Goal: Task Accomplishment & Management: Use online tool/utility

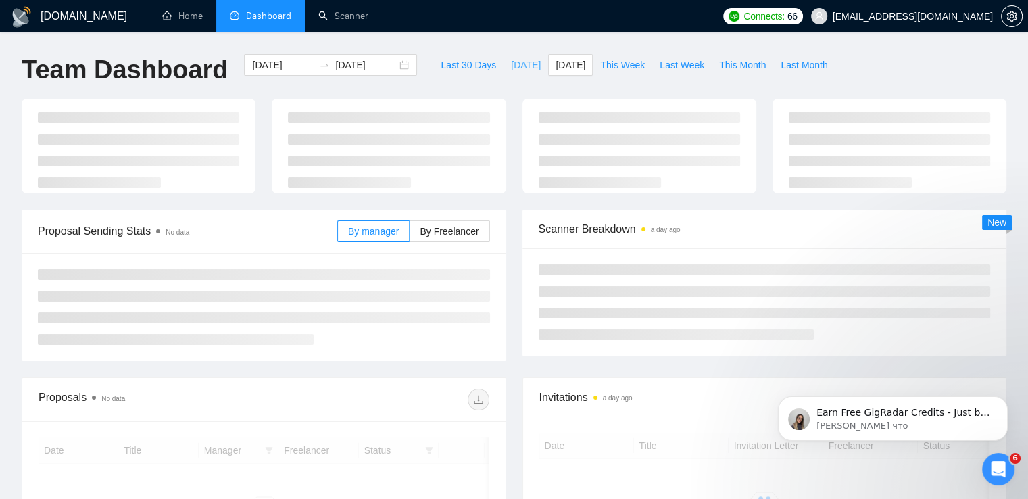
click at [511, 59] on span "[DATE]" at bounding box center [526, 64] width 30 height 15
type input "[DATE]"
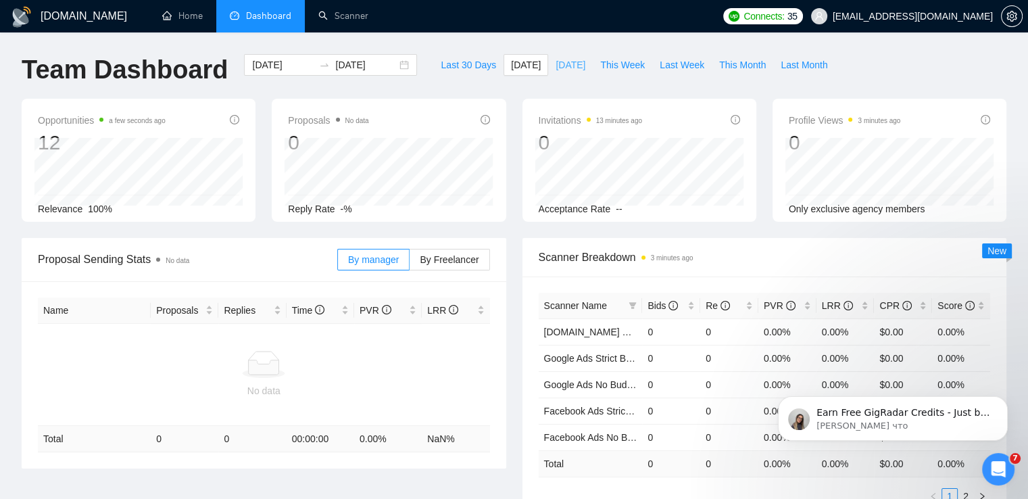
click at [558, 70] on span "[DATE]" at bounding box center [570, 64] width 30 height 15
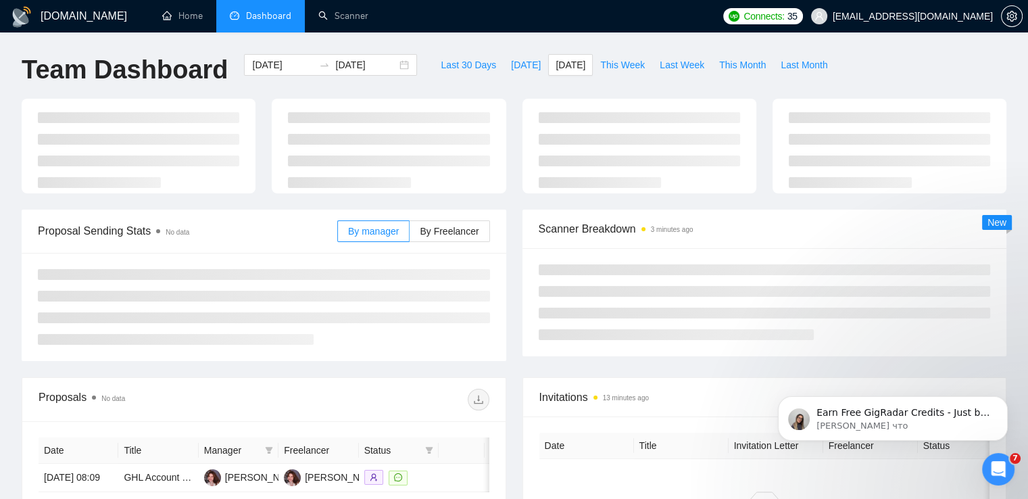
type input "2025-08-20"
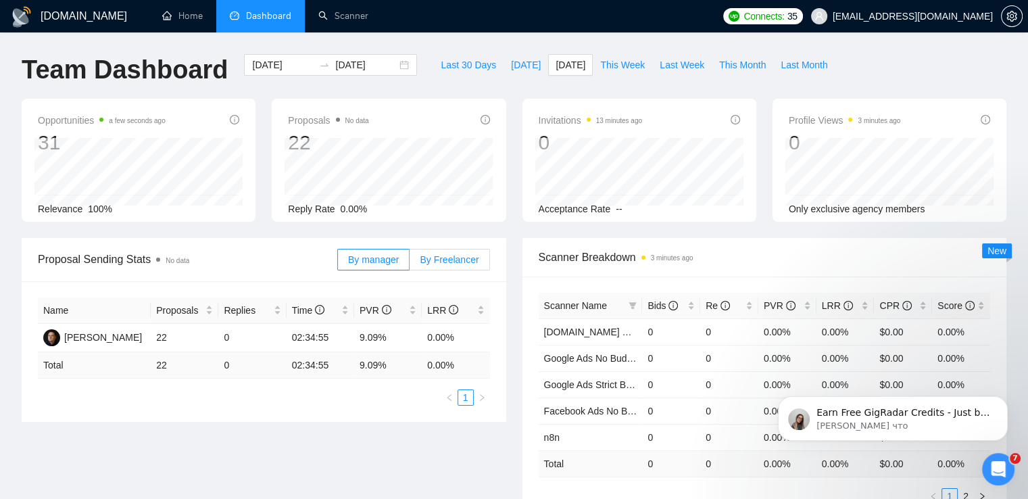
click at [463, 260] on span "By Freelancer" at bounding box center [449, 259] width 59 height 11
click at [409, 263] on input "By Freelancer" at bounding box center [409, 263] width 0 height 0
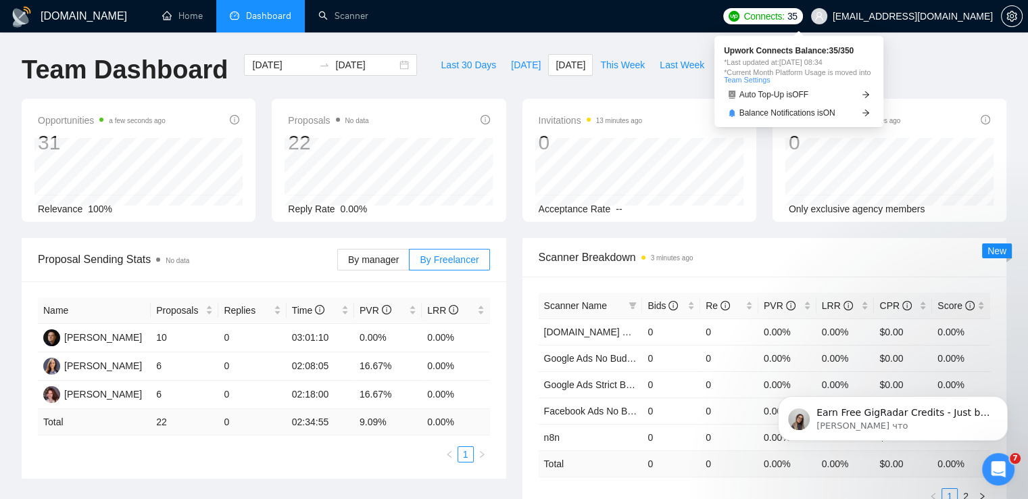
click at [784, 13] on span "Connects:" at bounding box center [763, 16] width 41 height 15
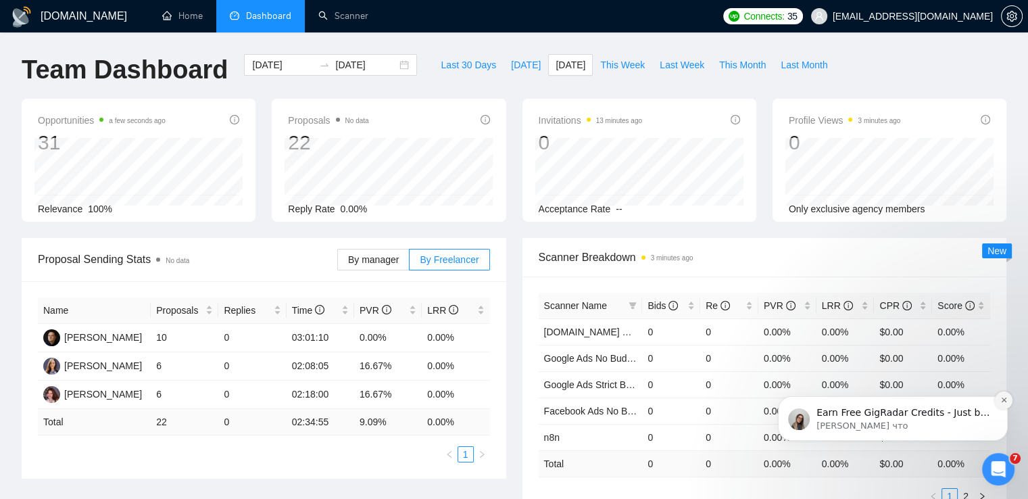
click at [1004, 401] on icon "Dismiss notification" at bounding box center [1003, 399] width 5 height 5
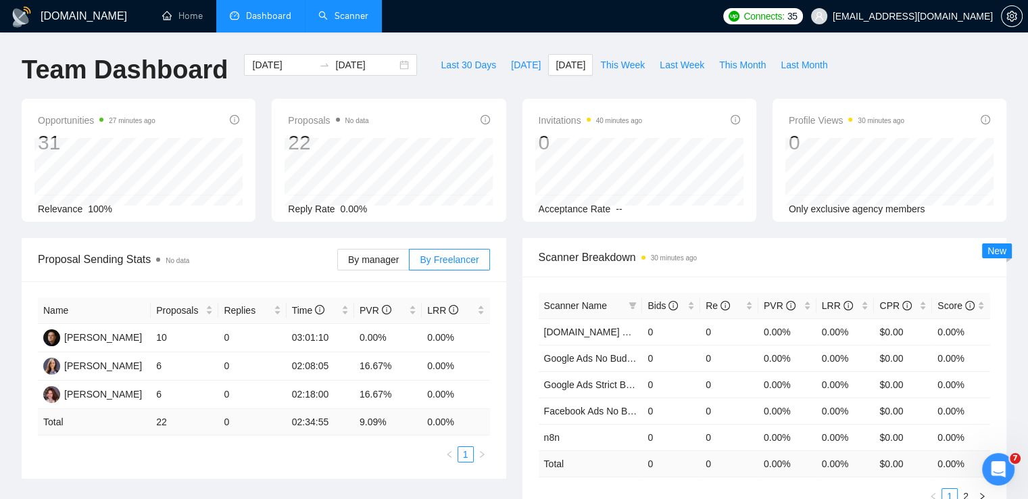
click at [341, 22] on link "Scanner" at bounding box center [343, 15] width 50 height 11
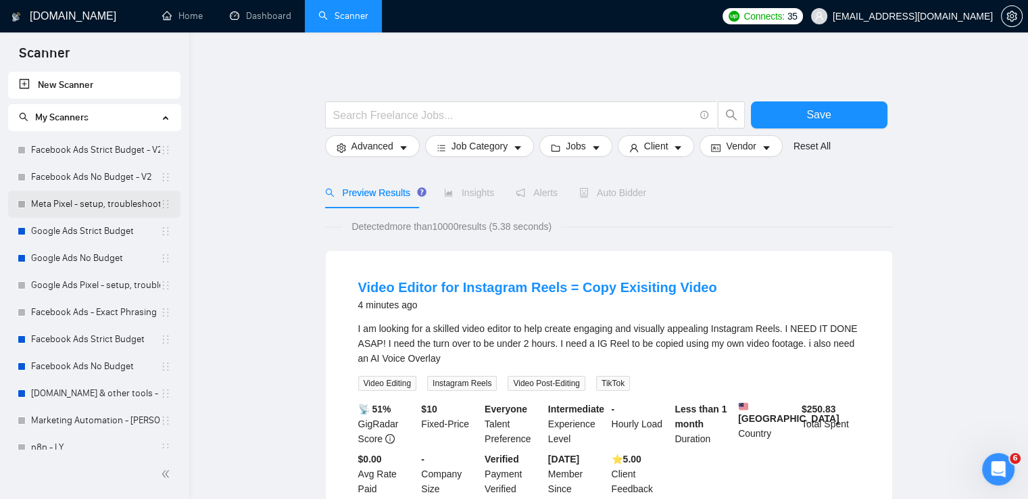
click at [92, 206] on link "Meta Pixel - setup, troubleshooting, tracking" at bounding box center [95, 204] width 129 height 27
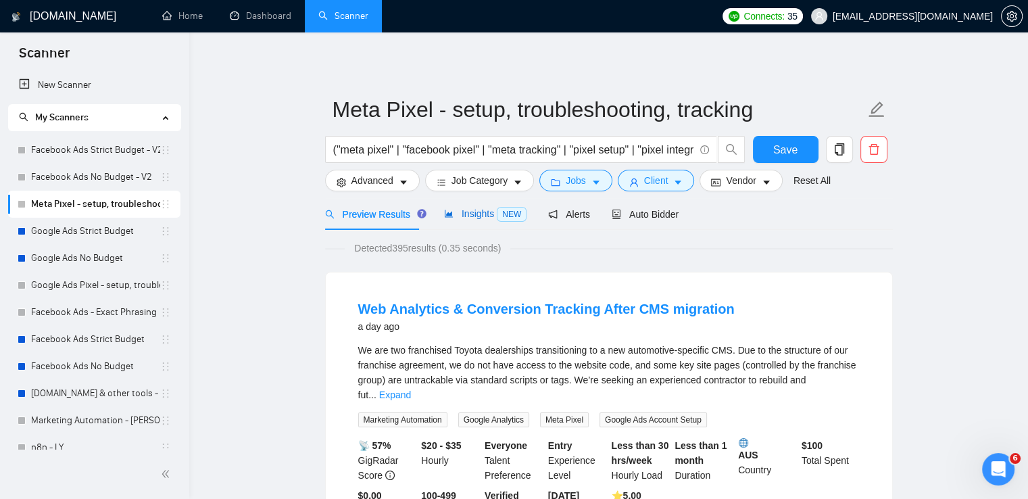
click at [466, 220] on div "Insights NEW" at bounding box center [485, 214] width 82 height 16
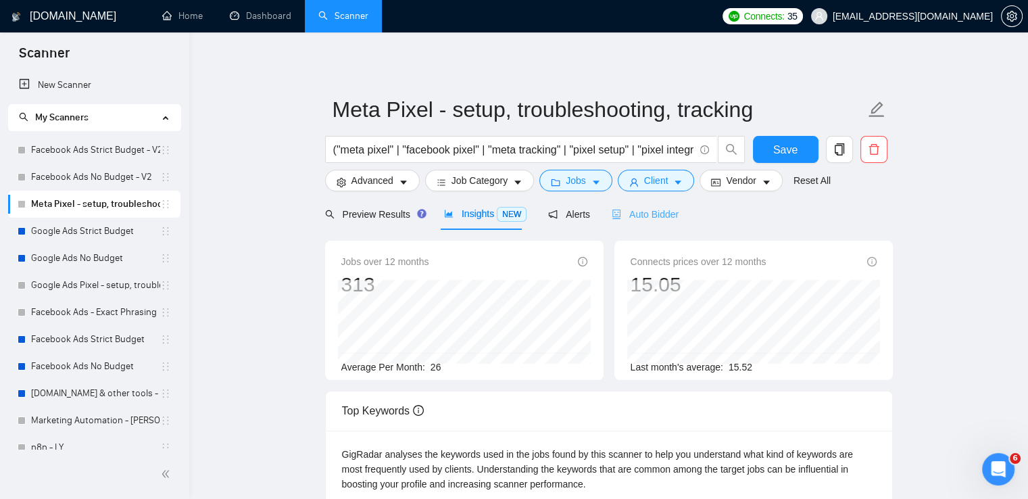
click at [629, 222] on div "Auto Bidder" at bounding box center [644, 214] width 67 height 32
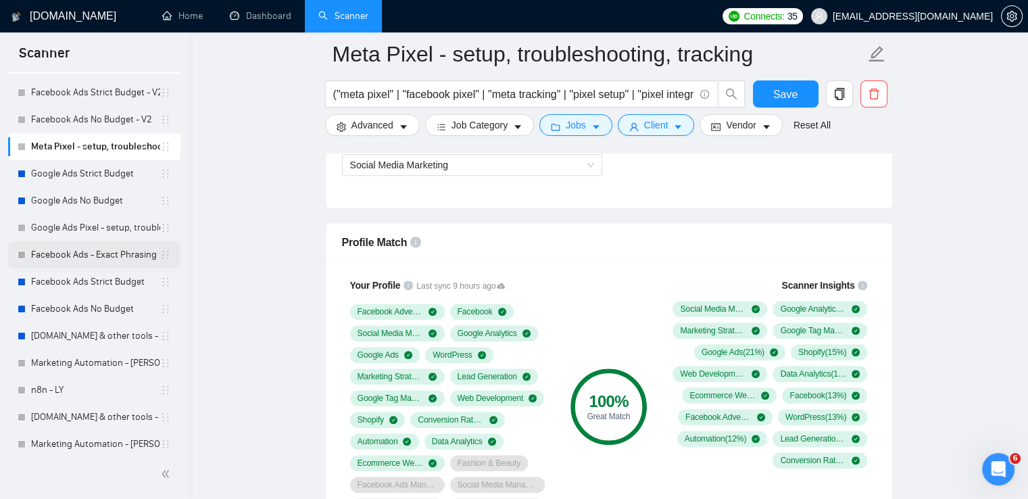
scroll to position [93, 0]
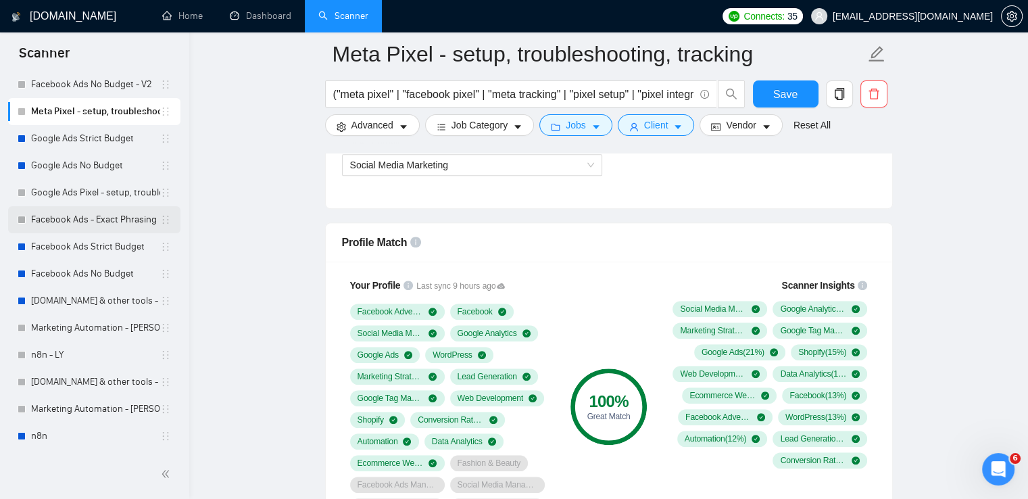
click at [116, 217] on link "Facebook Ads - Exact Phrasing" at bounding box center [95, 219] width 129 height 27
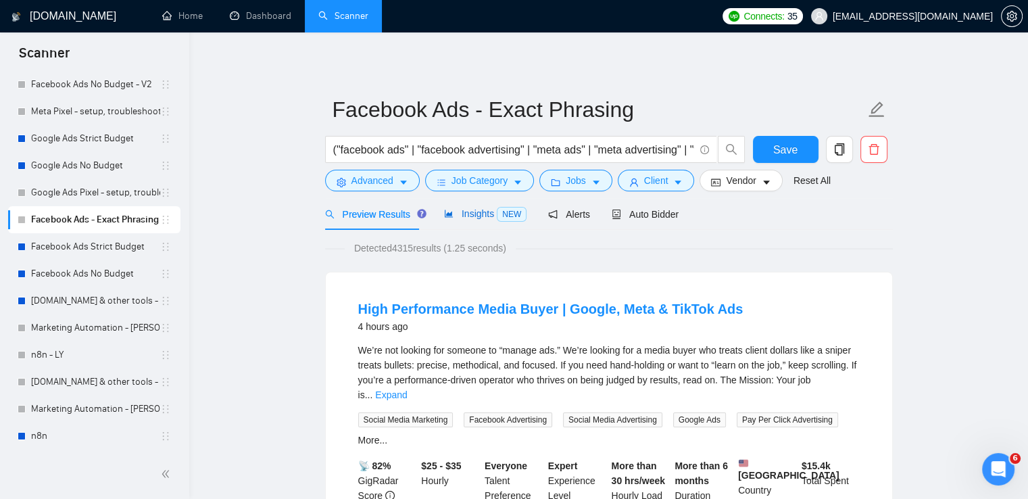
click at [476, 213] on span "Insights NEW" at bounding box center [485, 213] width 82 height 11
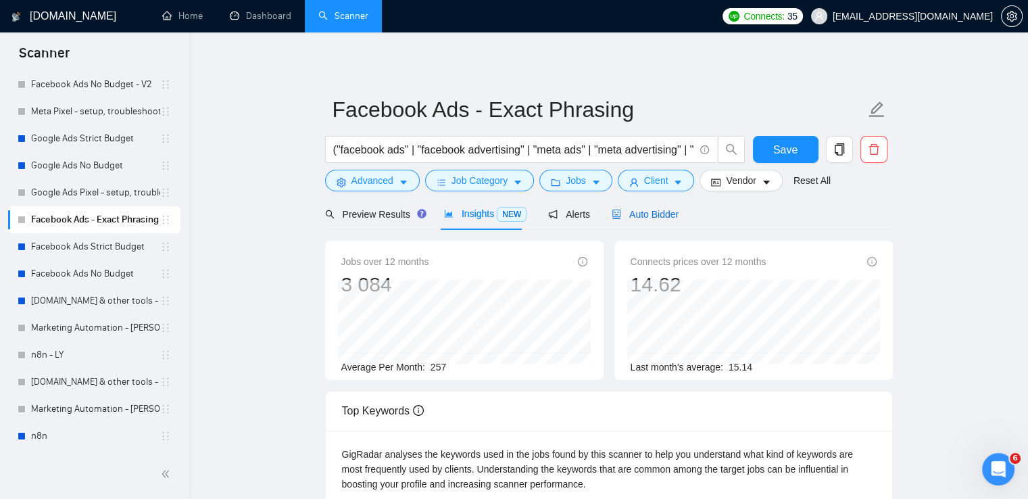
click at [668, 210] on span "Auto Bidder" at bounding box center [644, 214] width 67 height 11
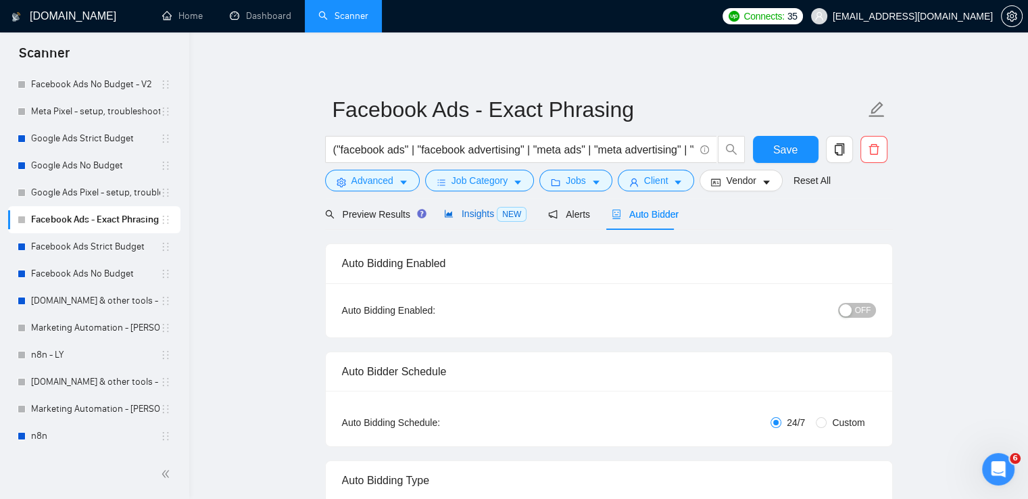
click at [473, 214] on span "Insights NEW" at bounding box center [485, 213] width 82 height 11
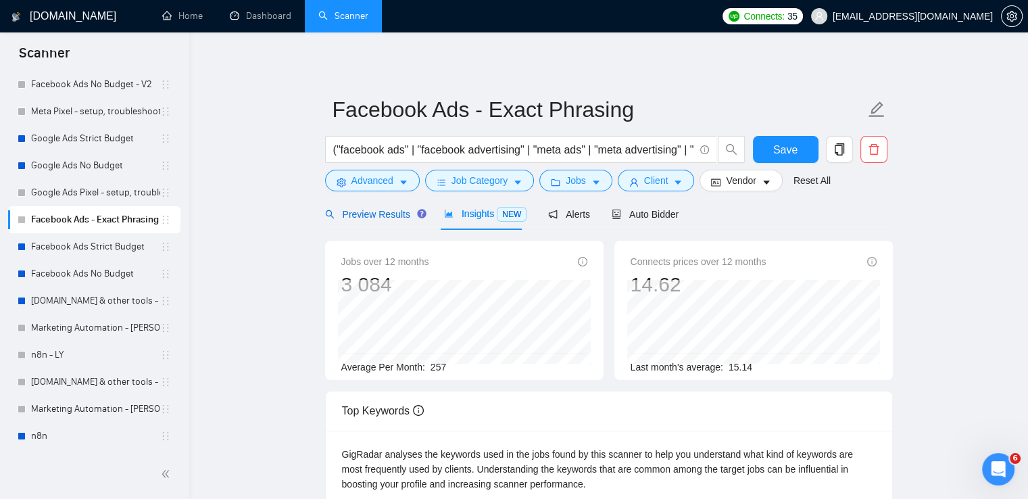
click at [374, 217] on span "Preview Results" at bounding box center [373, 214] width 97 height 11
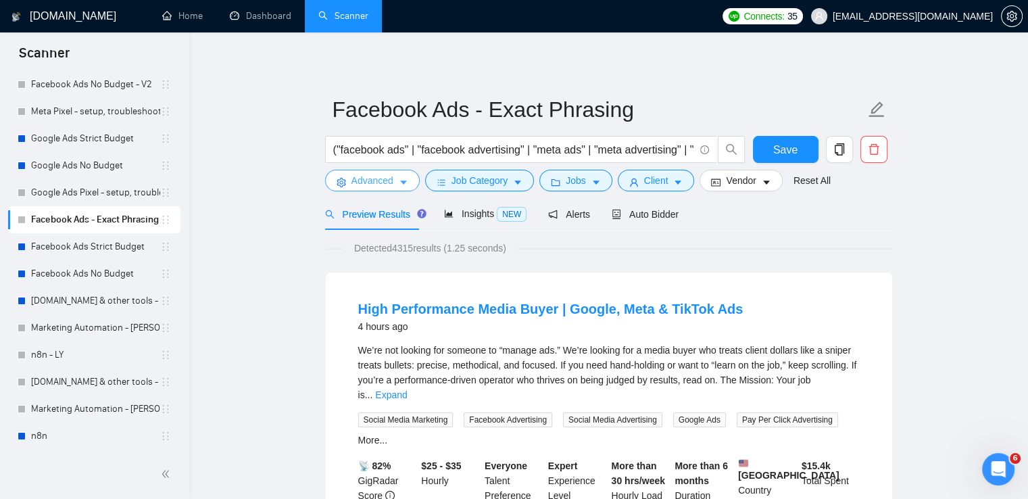
click at [366, 179] on span "Advanced" at bounding box center [372, 180] width 42 height 15
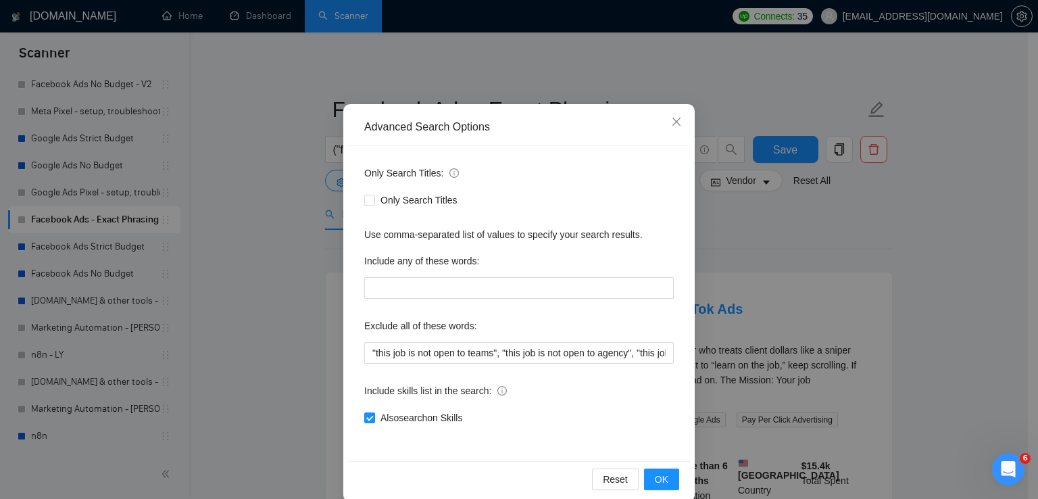
scroll to position [64, 0]
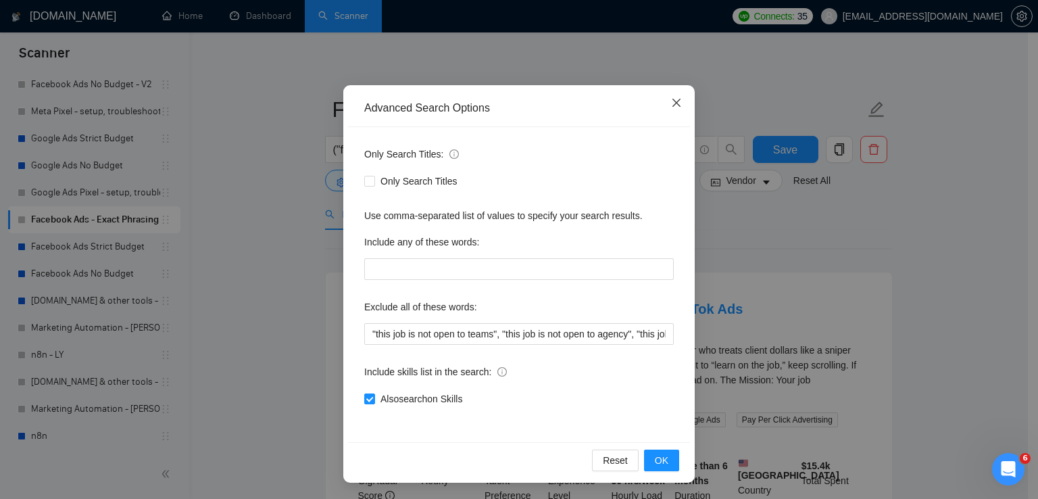
click at [670, 97] on span "Close" at bounding box center [676, 103] width 36 height 36
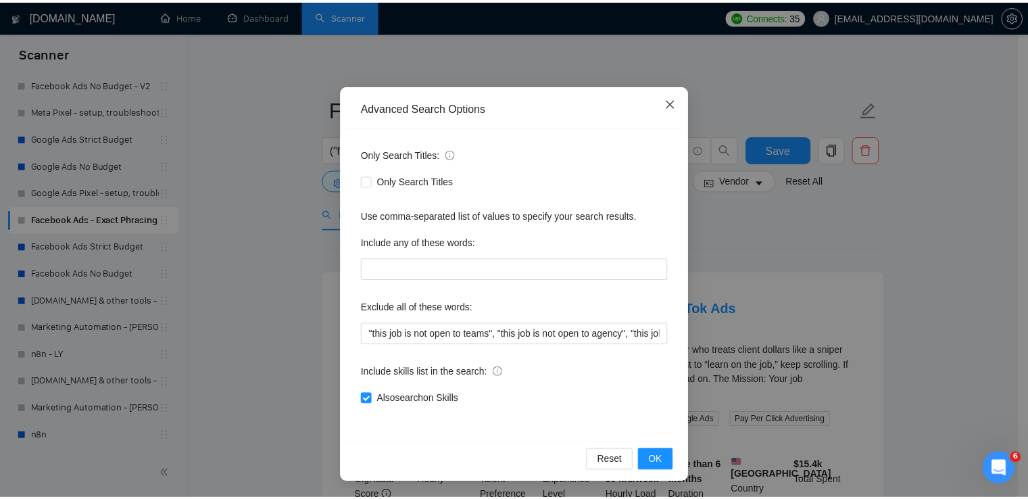
scroll to position [0, 0]
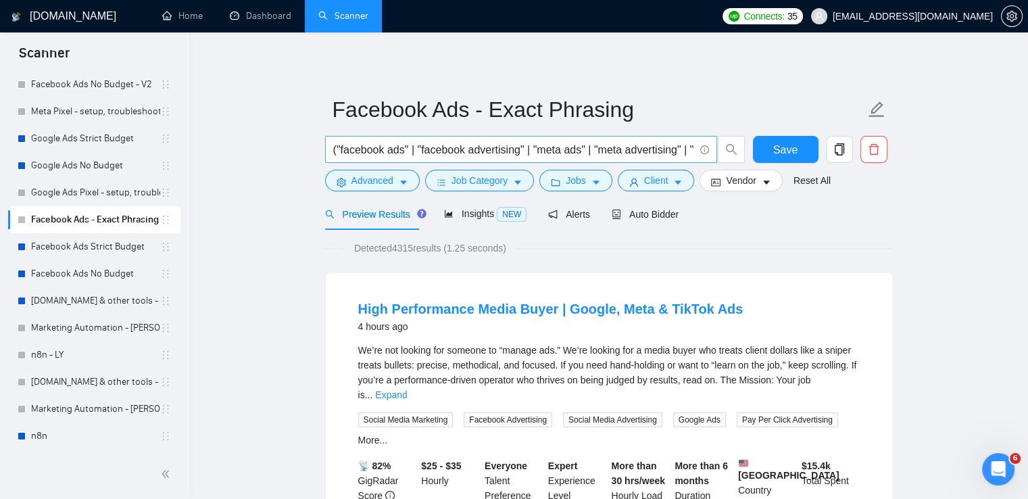
click at [595, 150] on input "("facebook ads" | "facebook advertising" | "meta ads" | "meta advertising" | "f…" at bounding box center [513, 149] width 361 height 17
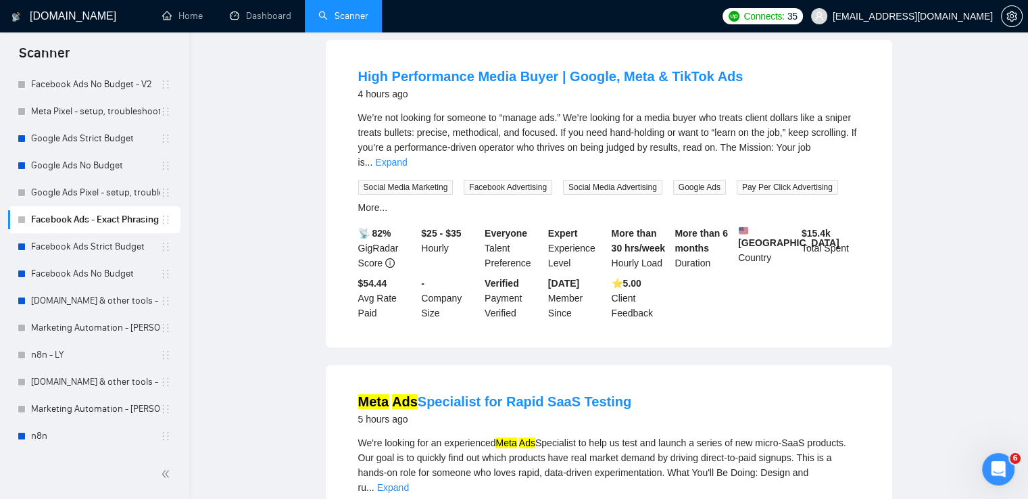
scroll to position [0, 0]
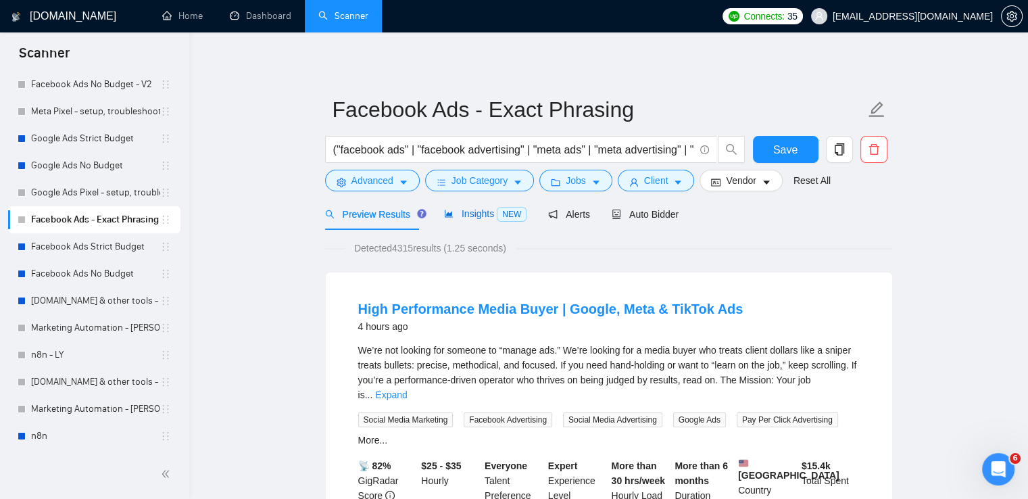
click at [455, 216] on span "Insights NEW" at bounding box center [485, 213] width 82 height 11
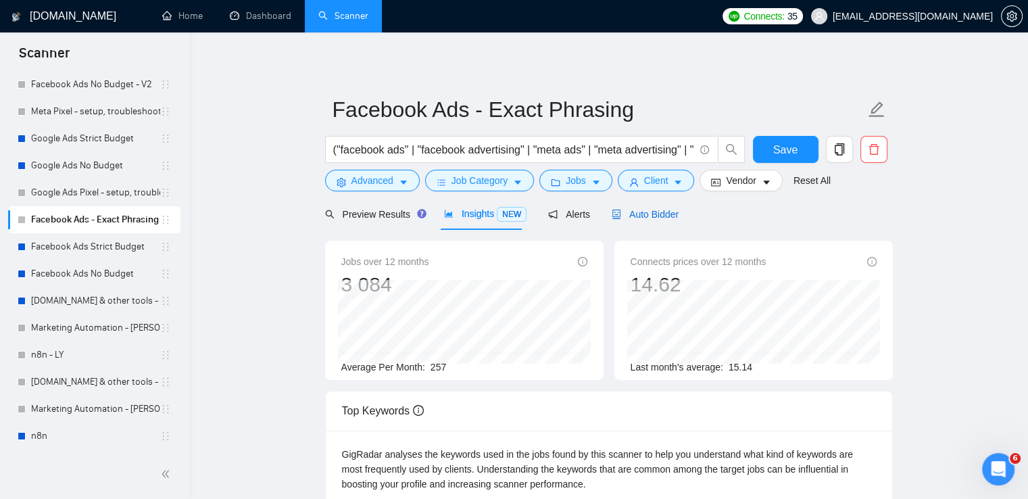
click at [641, 212] on span "Auto Bidder" at bounding box center [644, 214] width 67 height 11
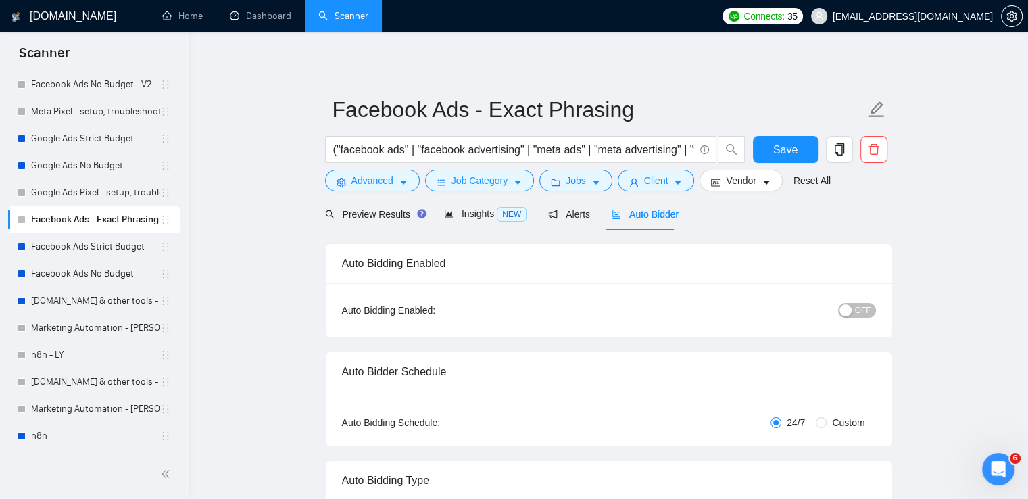
click at [857, 310] on span "OFF" at bounding box center [863, 310] width 16 height 15
click at [786, 147] on span "Save" at bounding box center [785, 149] width 24 height 17
click at [479, 182] on span "Job Category" at bounding box center [479, 180] width 56 height 15
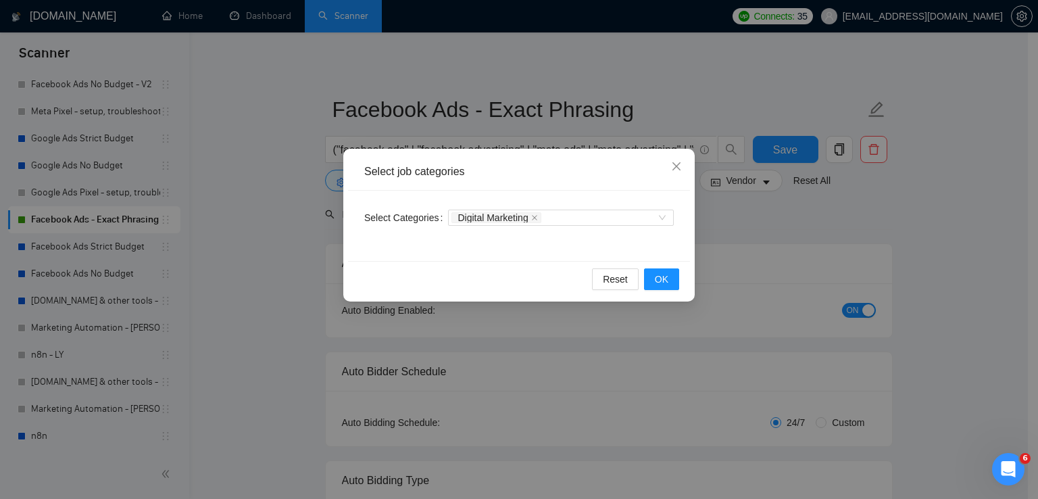
click at [572, 57] on div "Select job categories Select Categories Digital Marketing Reset OK" at bounding box center [519, 249] width 1038 height 499
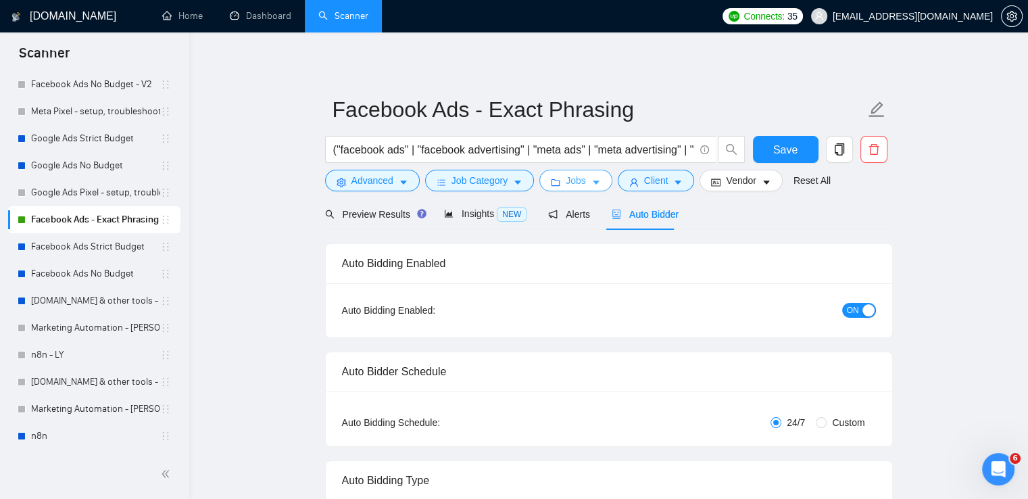
click at [577, 182] on span "Jobs" at bounding box center [576, 180] width 20 height 15
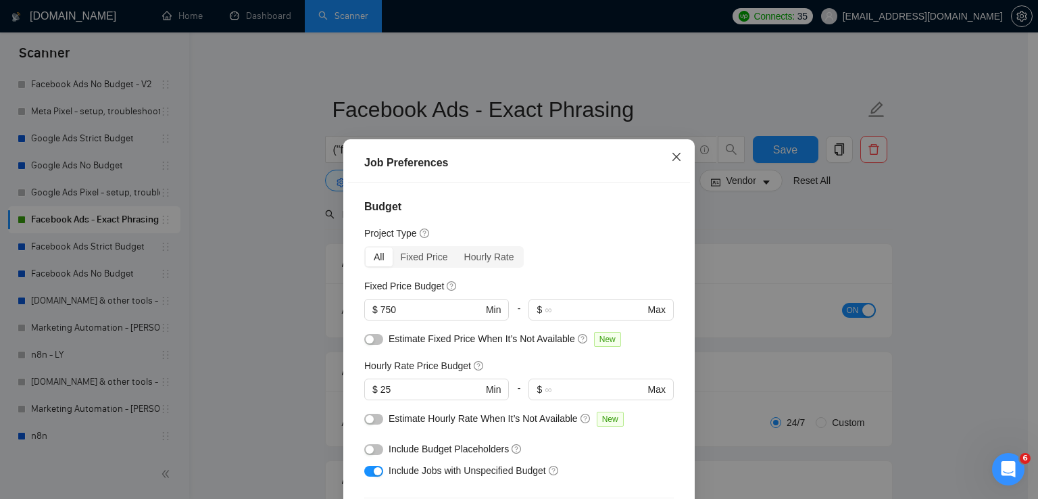
click at [671, 155] on icon "close" at bounding box center [676, 156] width 11 height 11
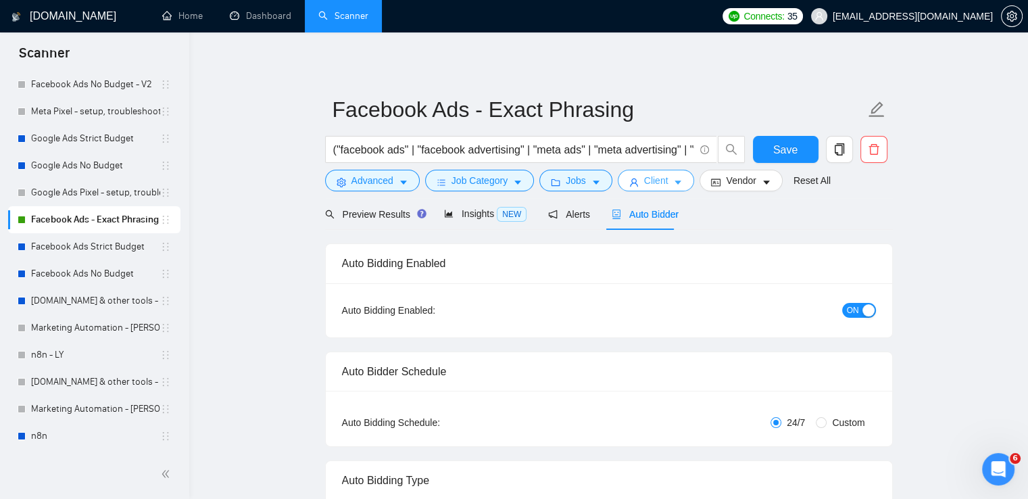
click at [635, 187] on button "Client" at bounding box center [656, 181] width 77 height 22
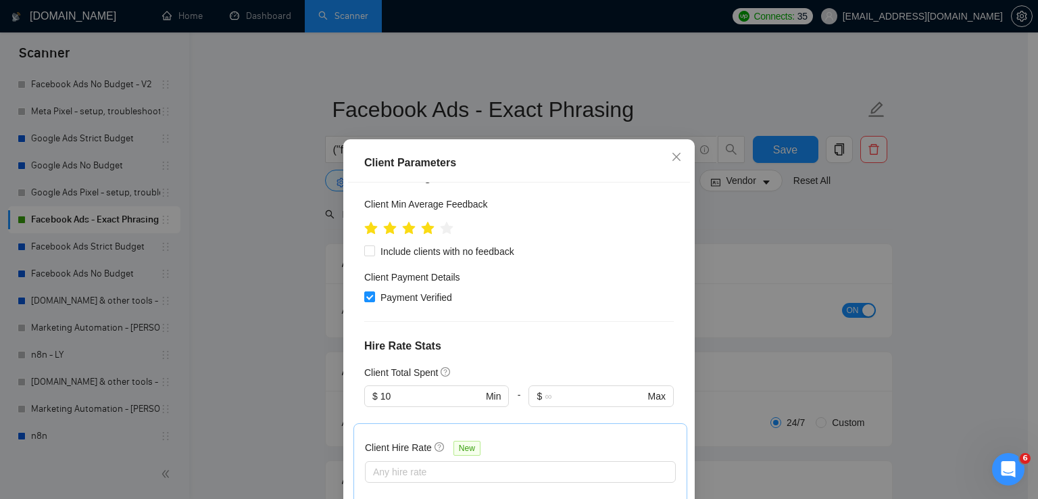
scroll to position [338, 0]
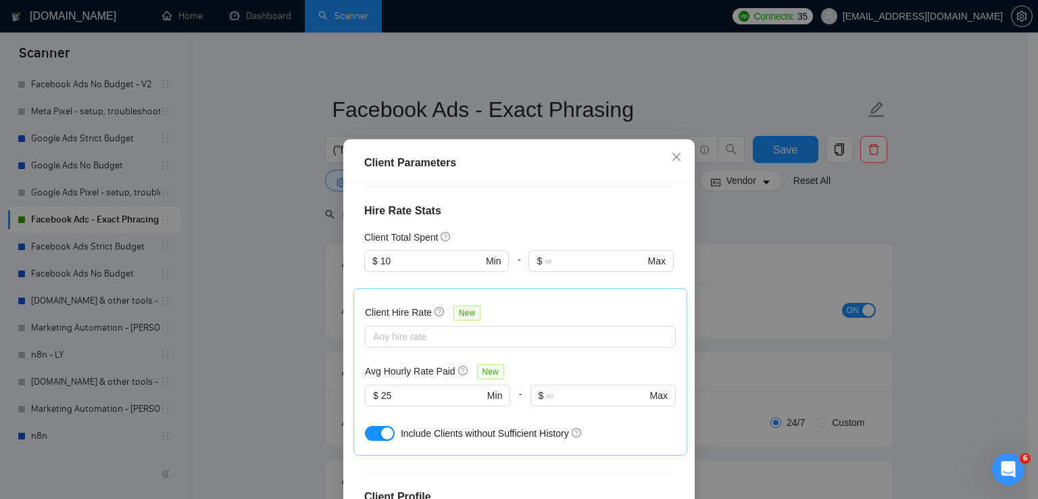
click at [405, 305] on div "Client Hire Rate New" at bounding box center [520, 315] width 311 height 21
click at [400, 328] on div at bounding box center [513, 336] width 291 height 16
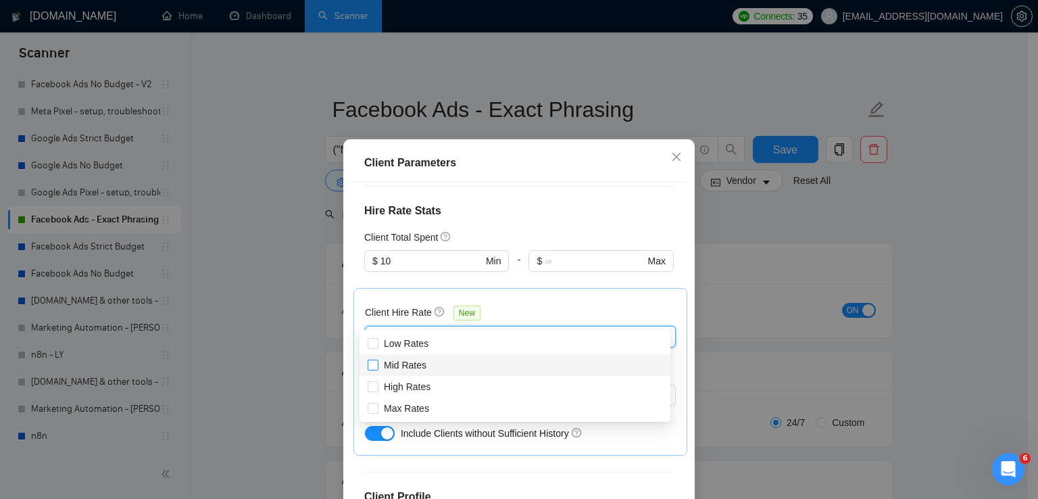
click at [392, 366] on span "Mid Rates" at bounding box center [405, 364] width 43 height 11
click at [377, 366] on input "Mid Rates" at bounding box center [372, 363] width 9 height 9
checkbox input "true"
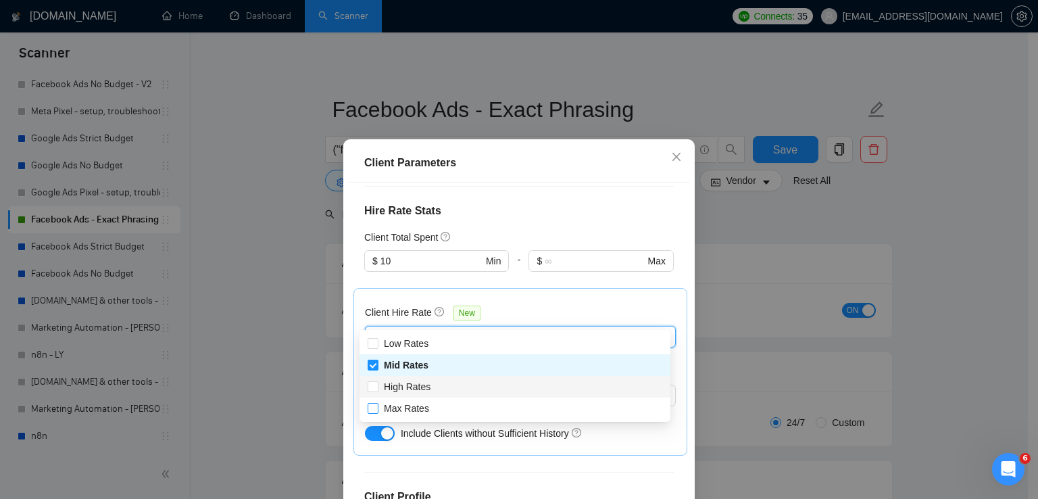
click at [369, 387] on input "High Rates" at bounding box center [372, 385] width 9 height 9
checkbox input "true"
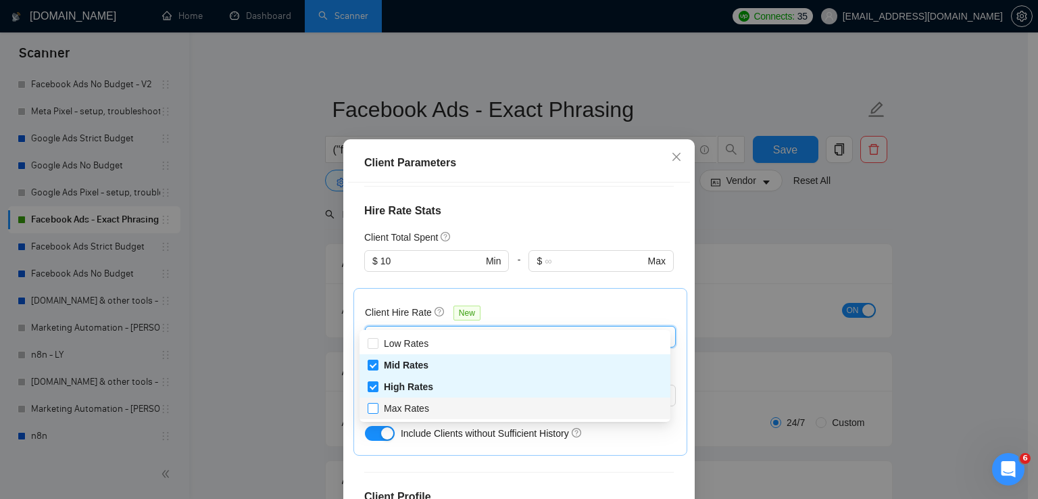
click at [370, 413] on span at bounding box center [373, 408] width 11 height 11
click at [370, 412] on input "Max Rates" at bounding box center [372, 407] width 9 height 9
click at [374, 411] on input "Max Rates" at bounding box center [372, 407] width 9 height 9
checkbox input "true"
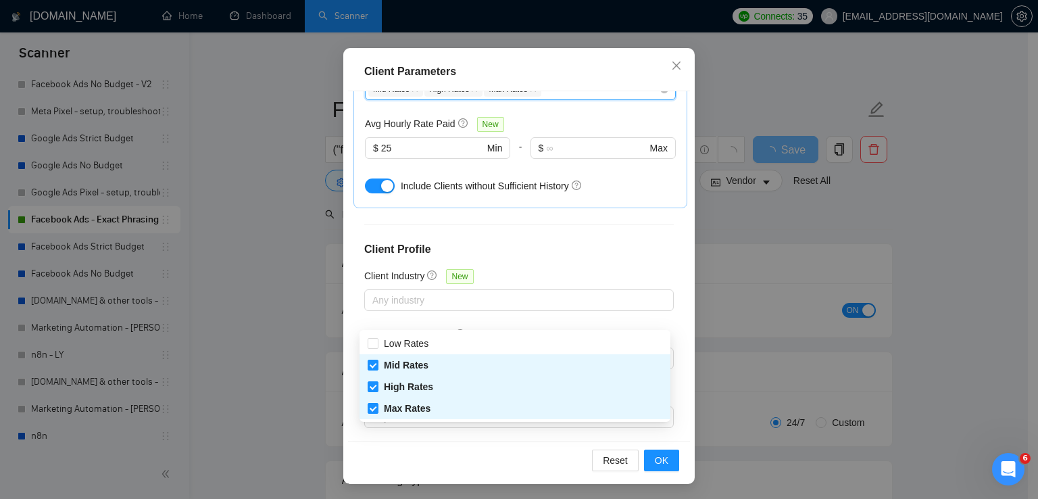
scroll to position [92, 0]
click at [649, 459] on button "OK" at bounding box center [661, 460] width 35 height 22
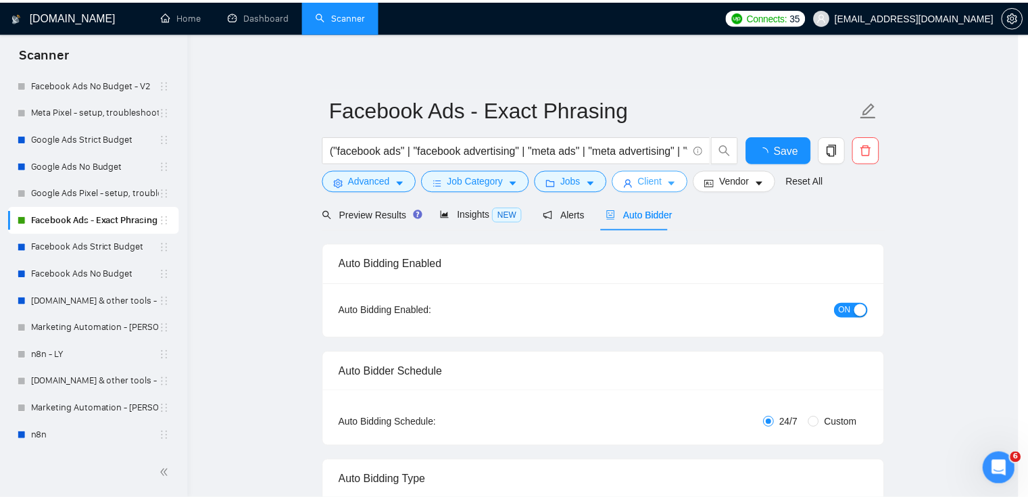
scroll to position [0, 0]
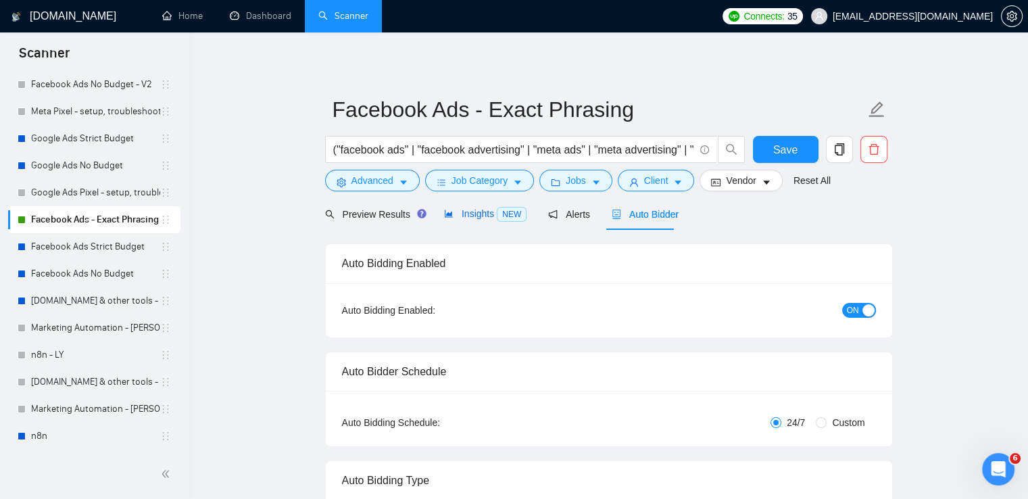
click at [453, 221] on div "Insights NEW" at bounding box center [485, 214] width 82 height 16
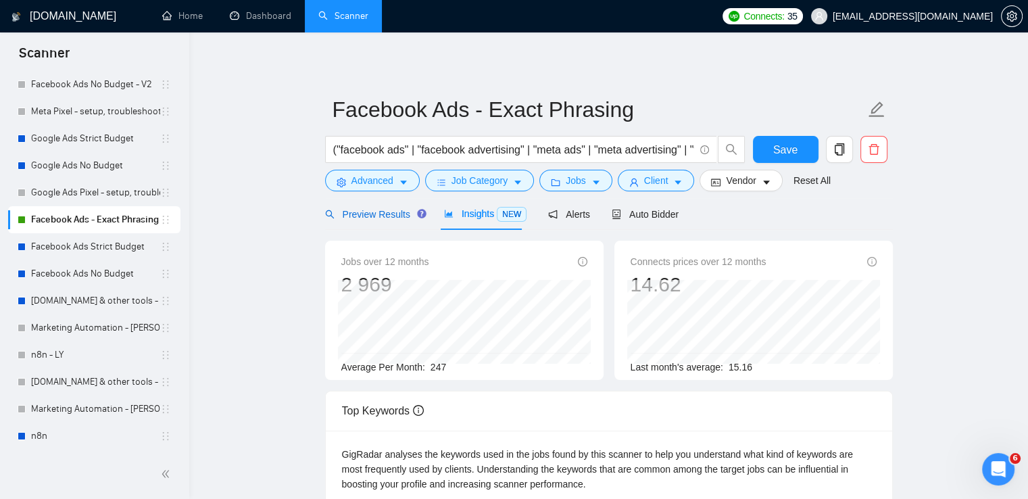
click at [373, 213] on span "Preview Results" at bounding box center [373, 214] width 97 height 11
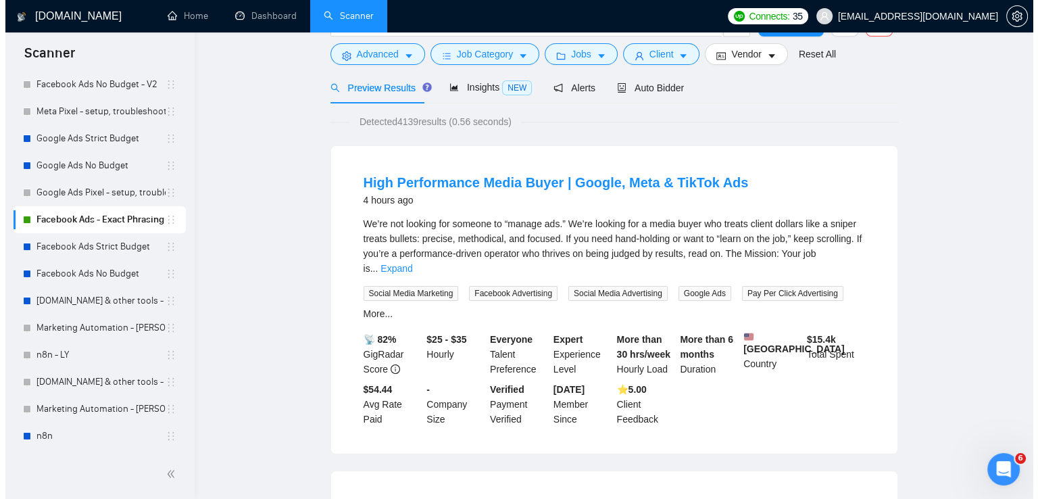
scroll to position [49, 0]
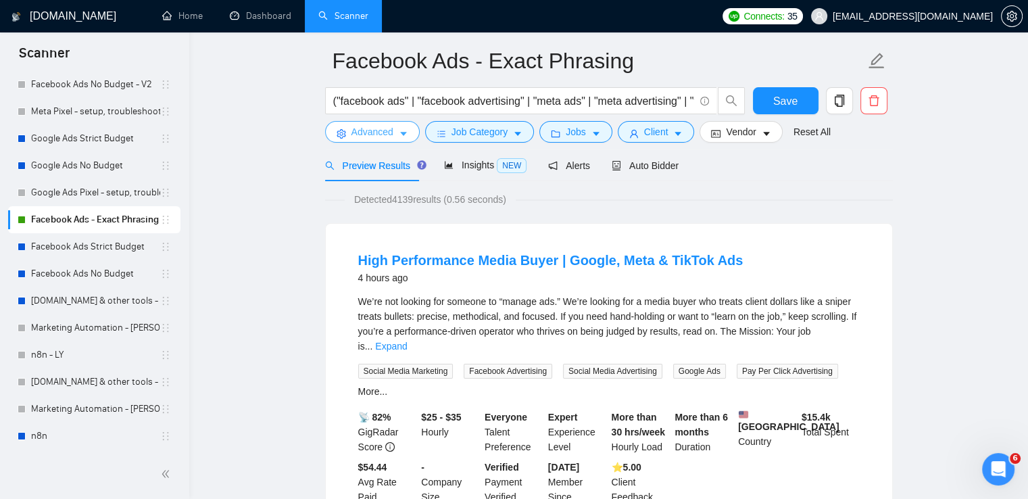
click at [391, 136] on span "Advanced" at bounding box center [372, 131] width 42 height 15
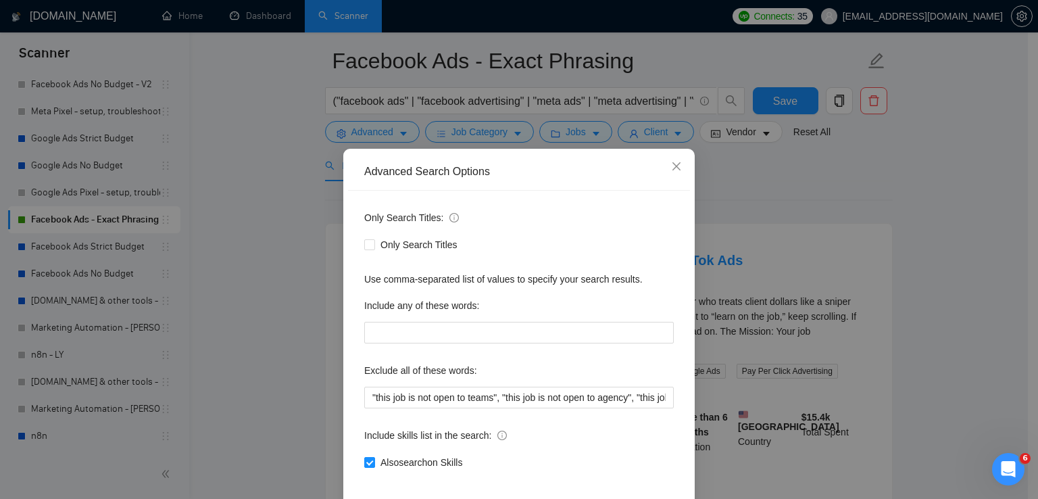
scroll to position [64, 0]
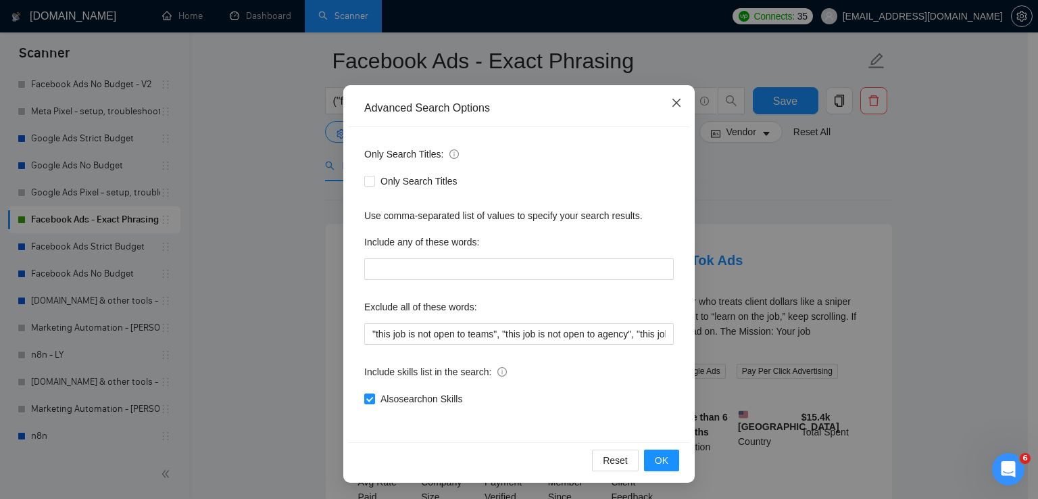
click at [671, 101] on icon "close" at bounding box center [676, 102] width 11 height 11
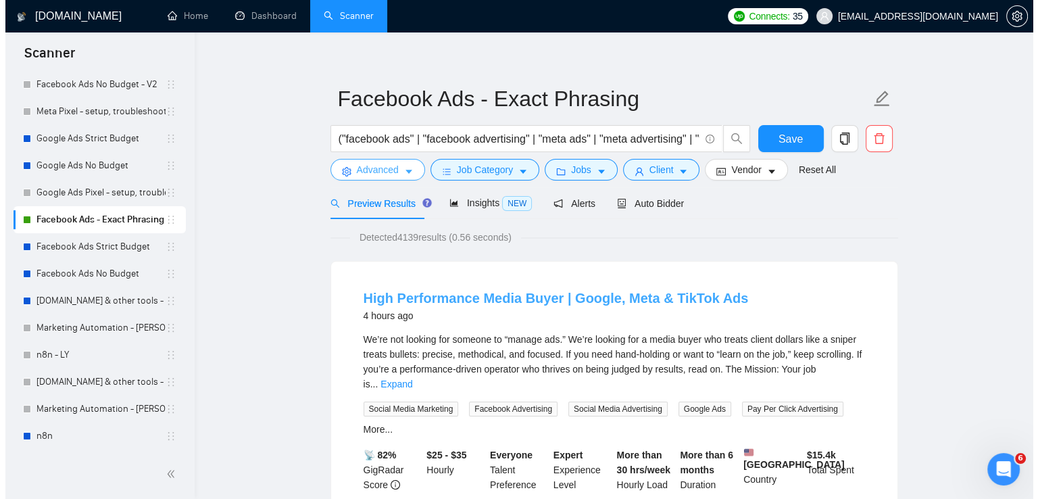
scroll to position [0, 0]
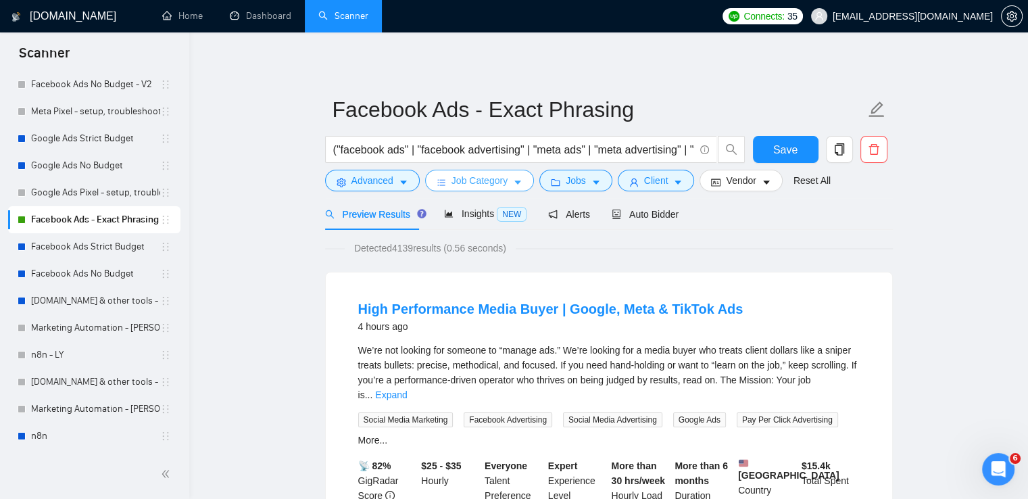
click at [482, 184] on span "Job Category" at bounding box center [479, 180] width 56 height 15
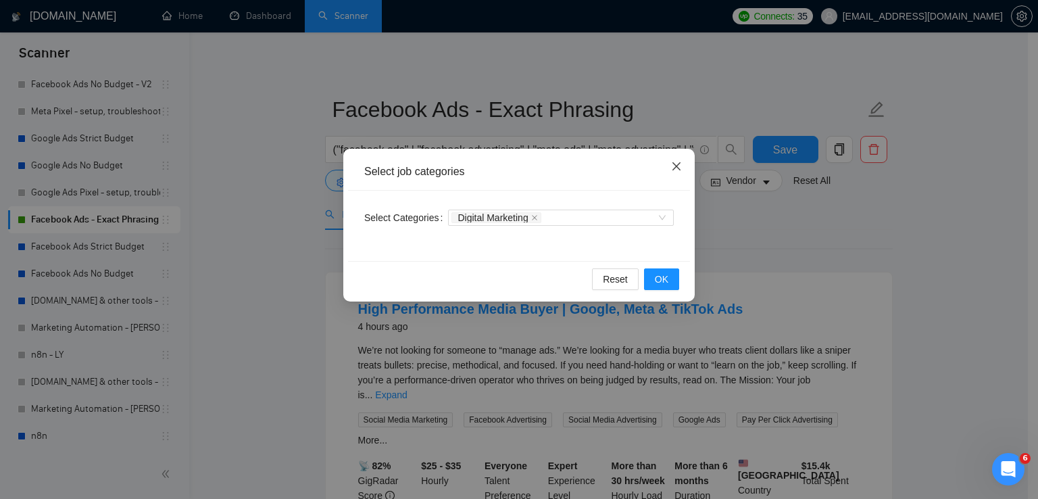
click at [678, 165] on icon "close" at bounding box center [676, 166] width 8 height 8
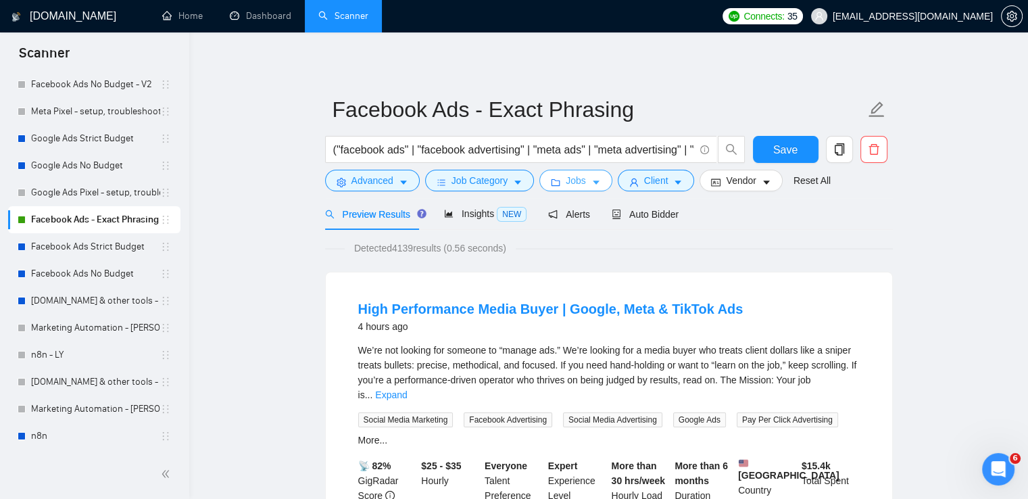
click at [568, 179] on span "Jobs" at bounding box center [576, 180] width 20 height 15
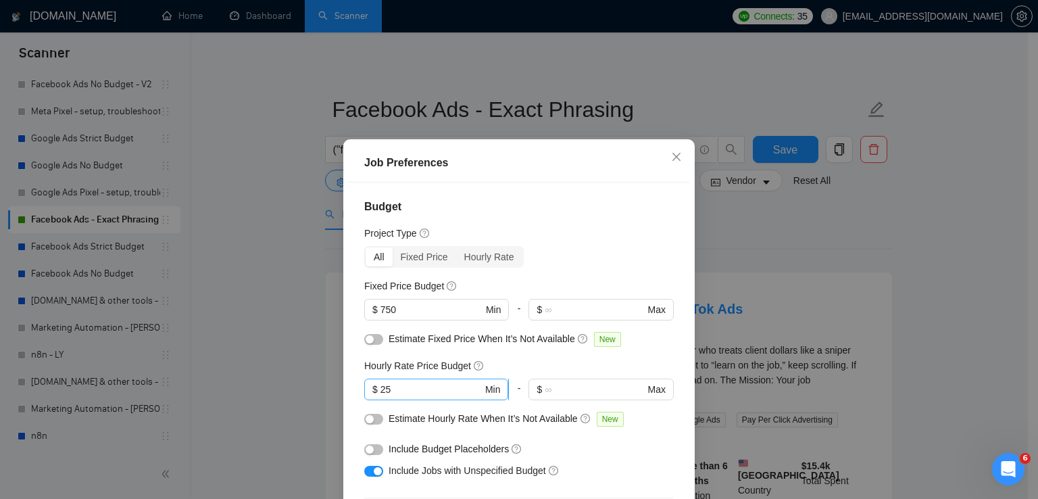
click at [404, 387] on input "25" at bounding box center [431, 389] width 102 height 15
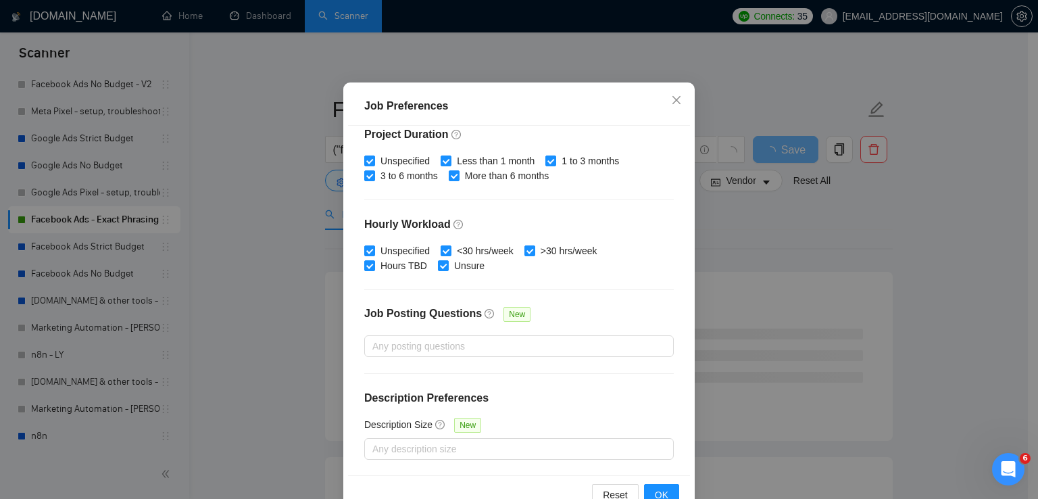
scroll to position [92, 0]
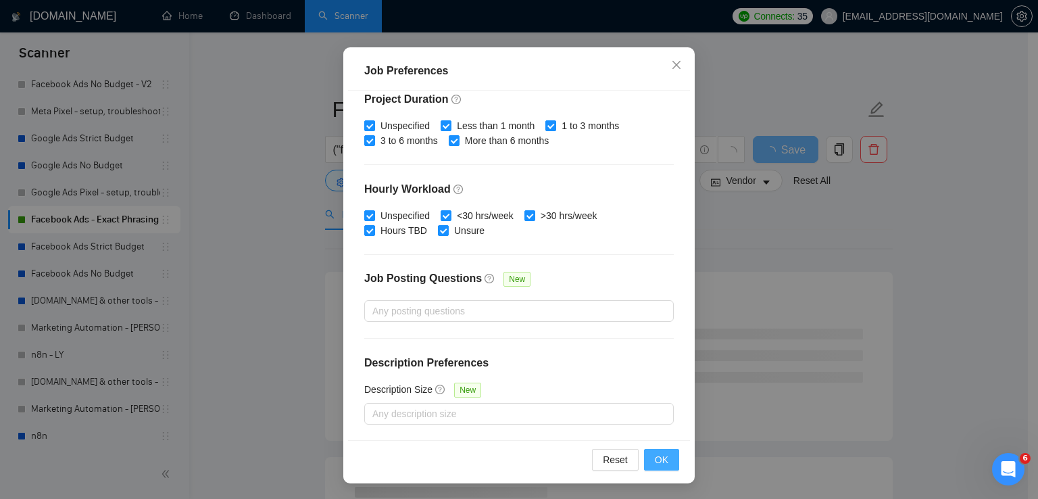
type input "30"
click at [659, 459] on span "OK" at bounding box center [662, 459] width 14 height 15
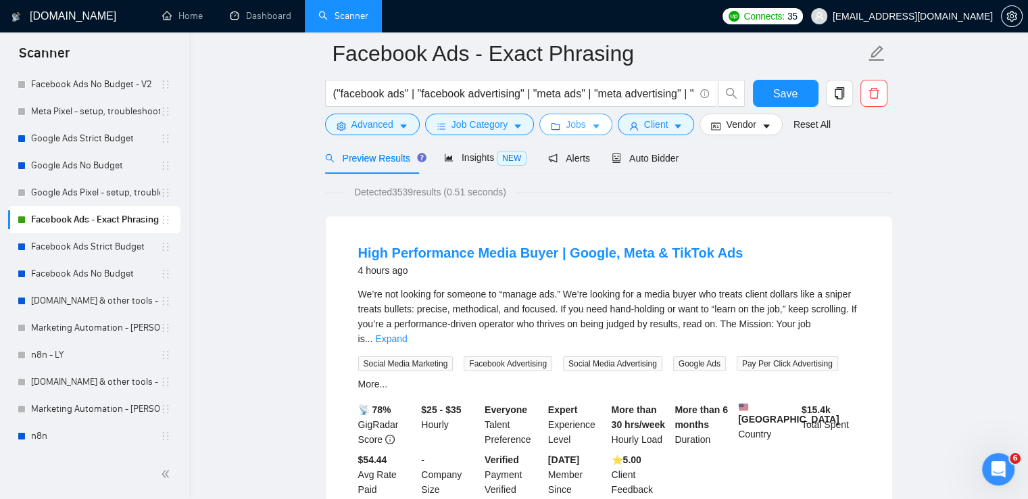
scroll to position [0, 0]
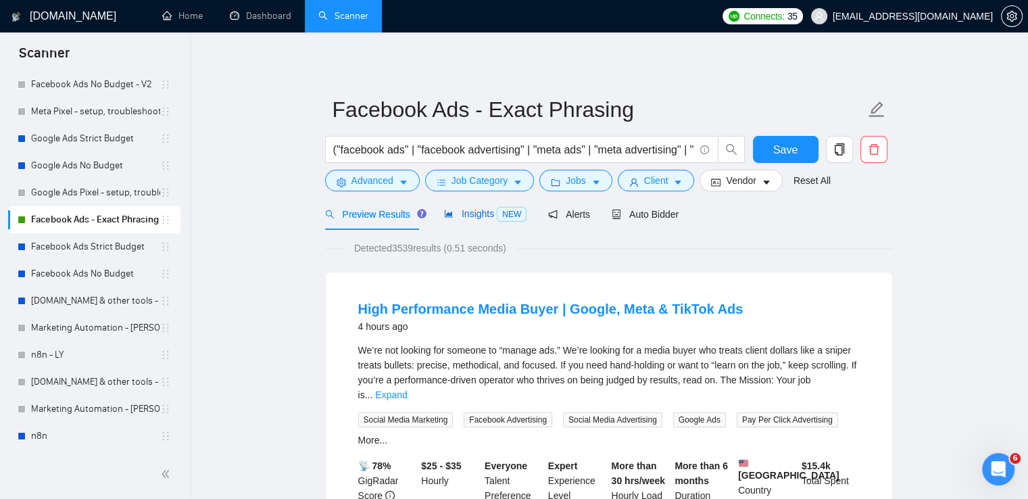
click at [477, 218] on span "Insights NEW" at bounding box center [485, 213] width 82 height 11
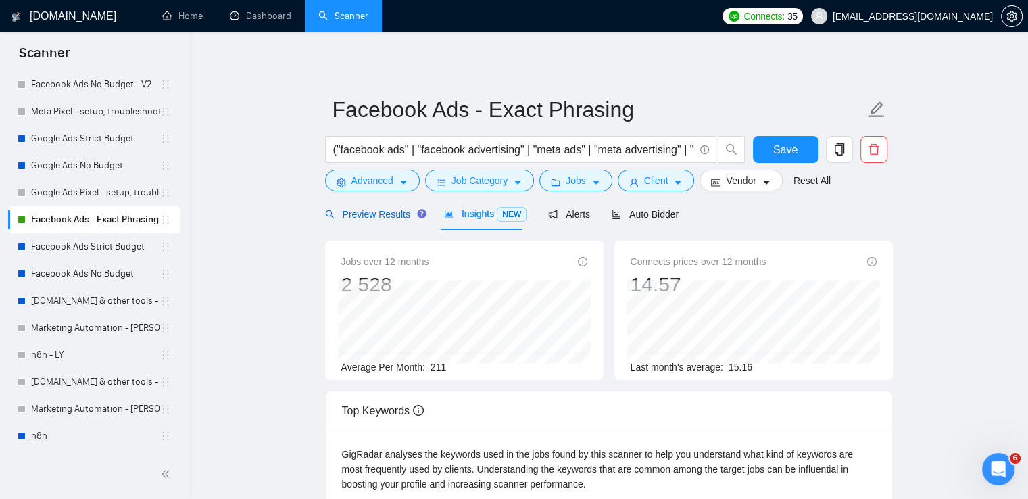
click at [357, 212] on span "Preview Results" at bounding box center [373, 214] width 97 height 11
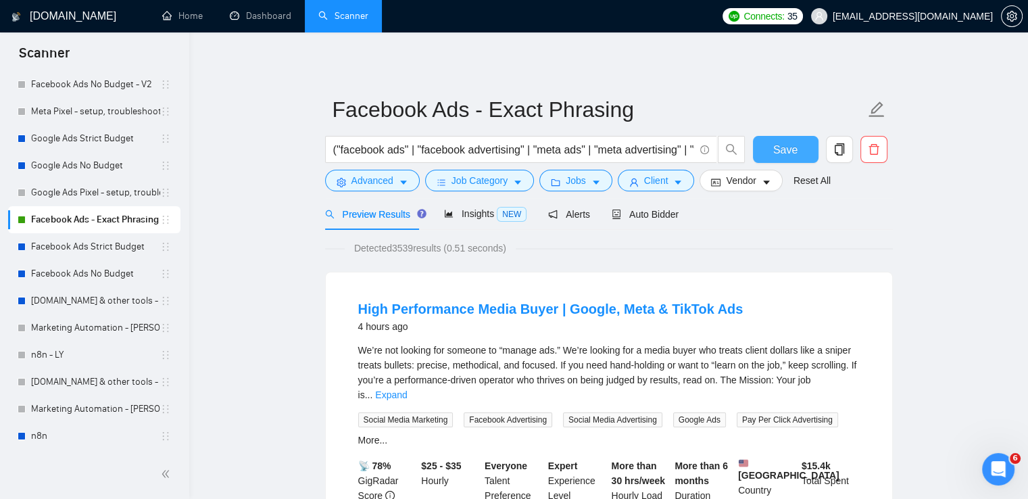
click at [795, 151] on span "Save" at bounding box center [785, 149] width 24 height 17
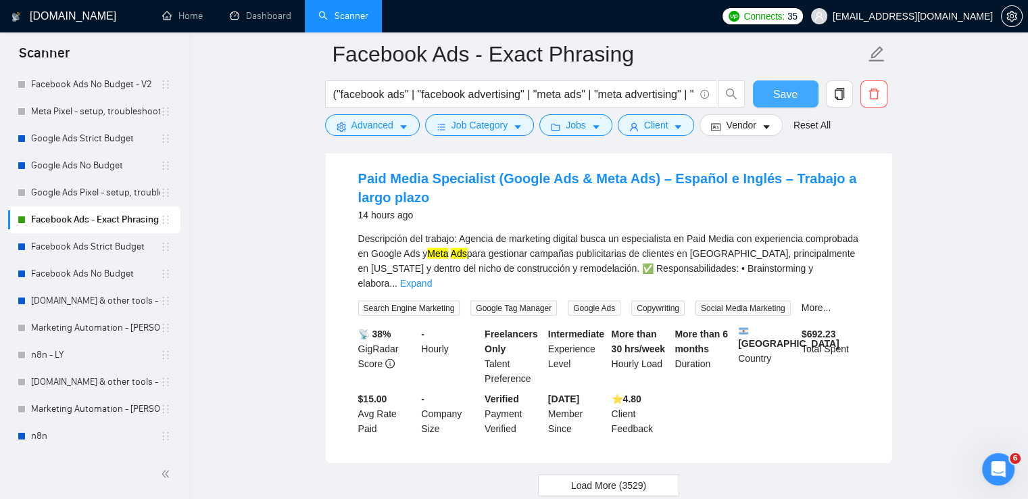
scroll to position [2959, 0]
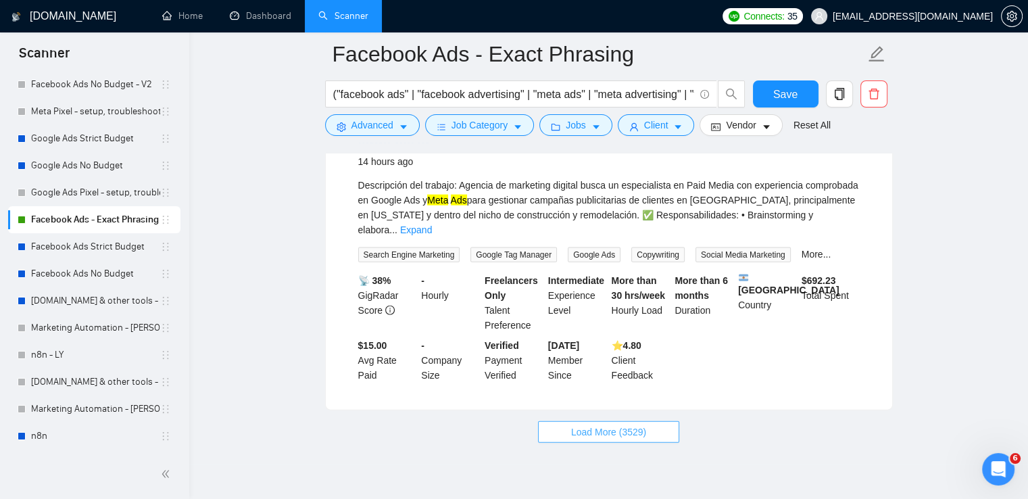
click at [654, 421] on button "Load More (3529)" at bounding box center [608, 432] width 141 height 22
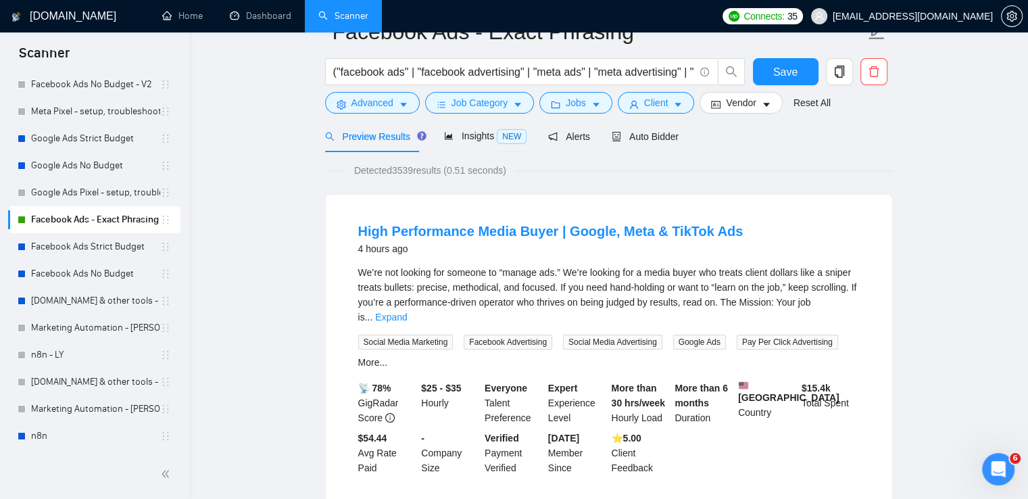
scroll to position [0, 0]
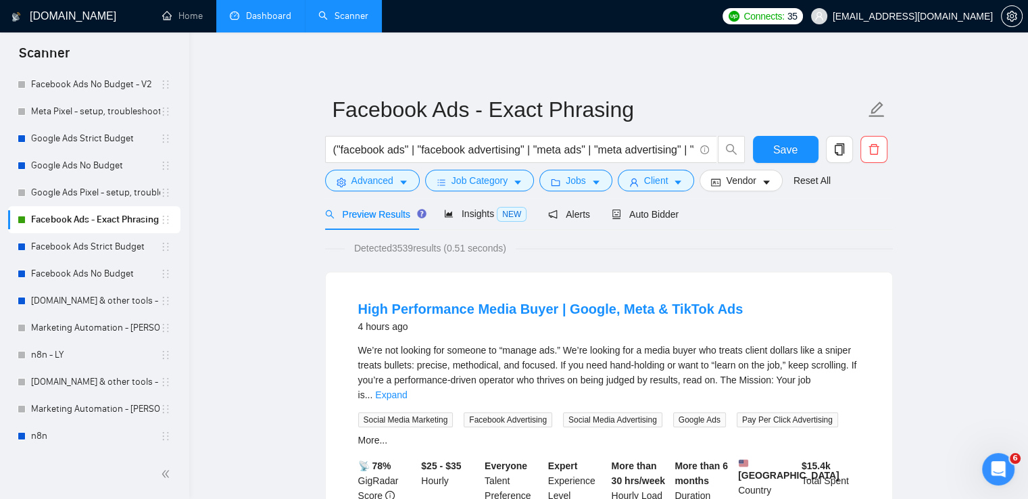
click at [270, 18] on link "Dashboard" at bounding box center [260, 15] width 61 height 11
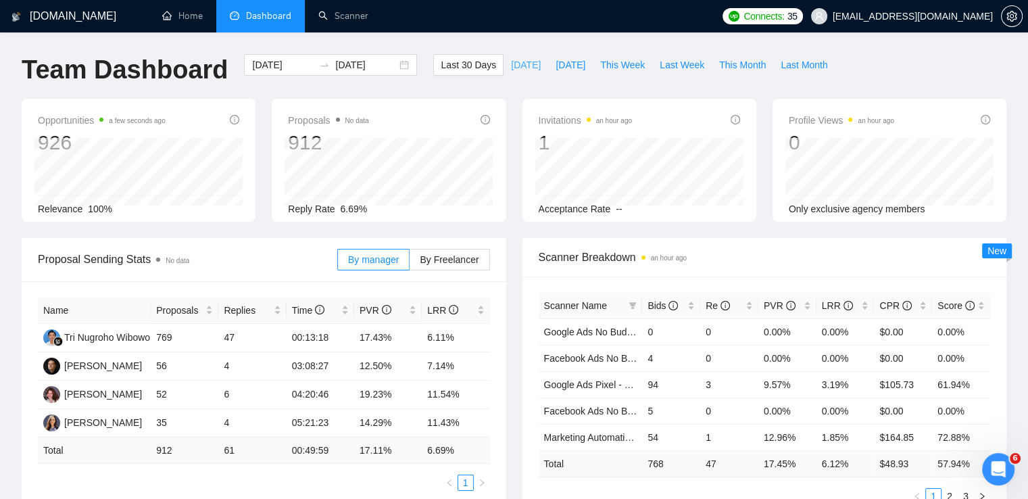
click at [511, 66] on span "Today" at bounding box center [526, 64] width 30 height 15
type input "2025-08-21"
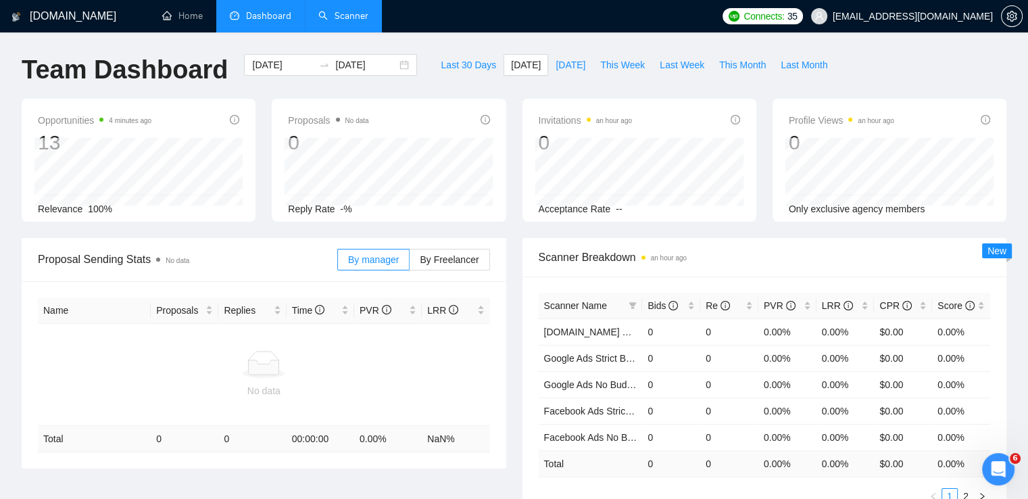
click at [327, 18] on link "Scanner" at bounding box center [343, 15] width 50 height 11
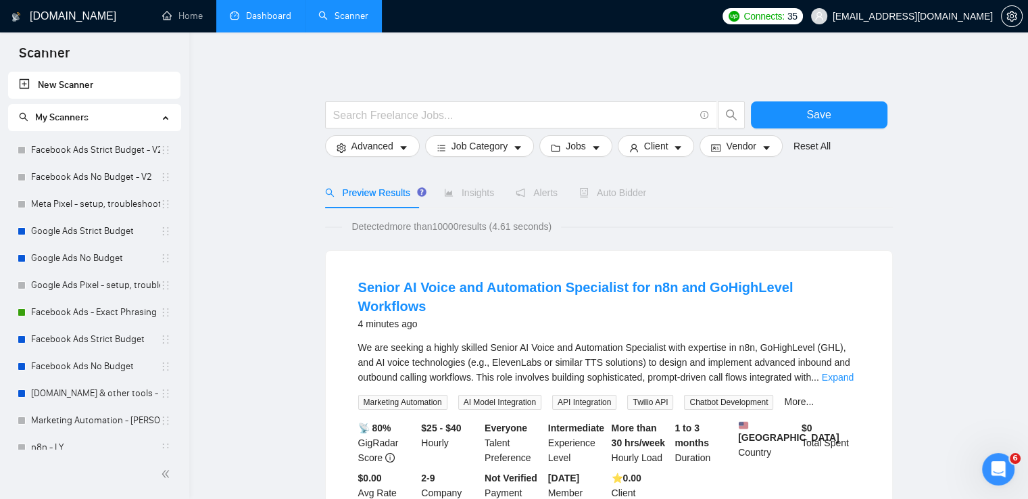
click at [246, 16] on link "Dashboard" at bounding box center [260, 15] width 61 height 11
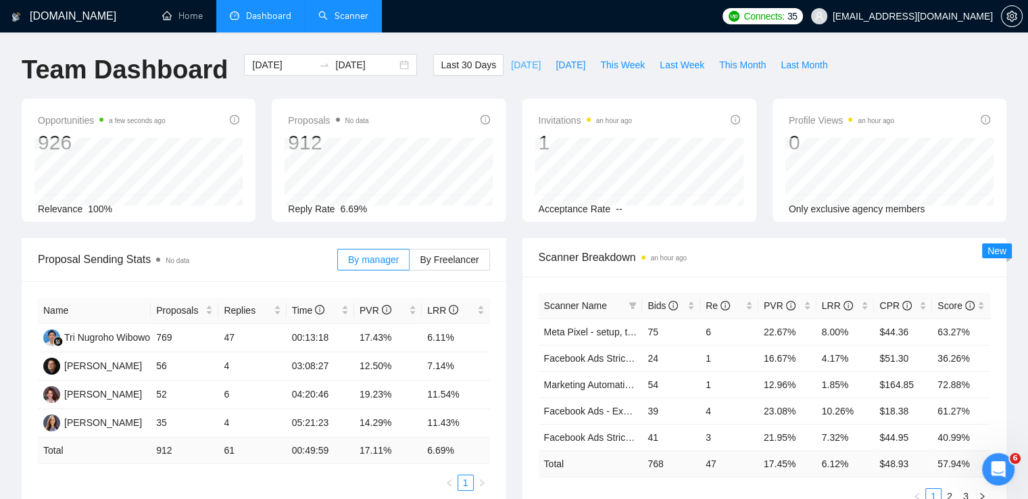
click at [512, 59] on span "Today" at bounding box center [526, 64] width 30 height 15
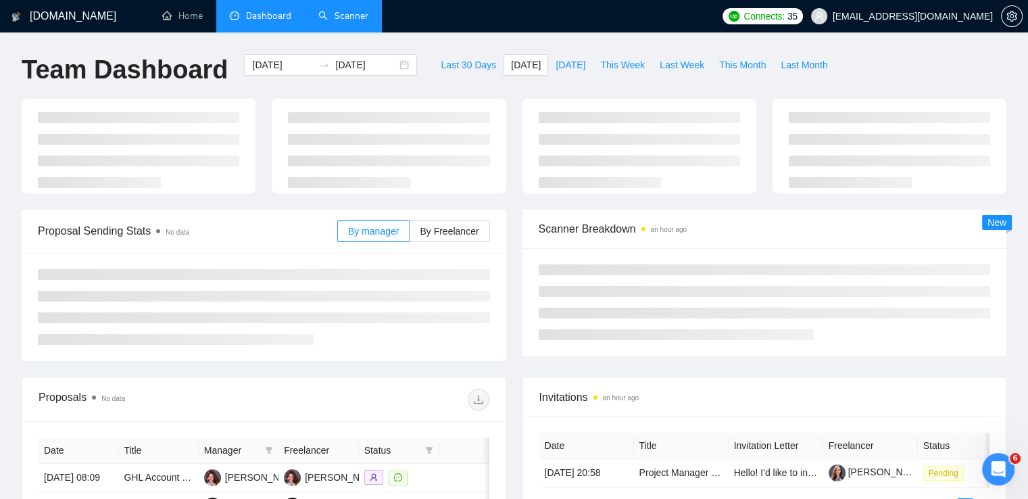
type input "2025-08-21"
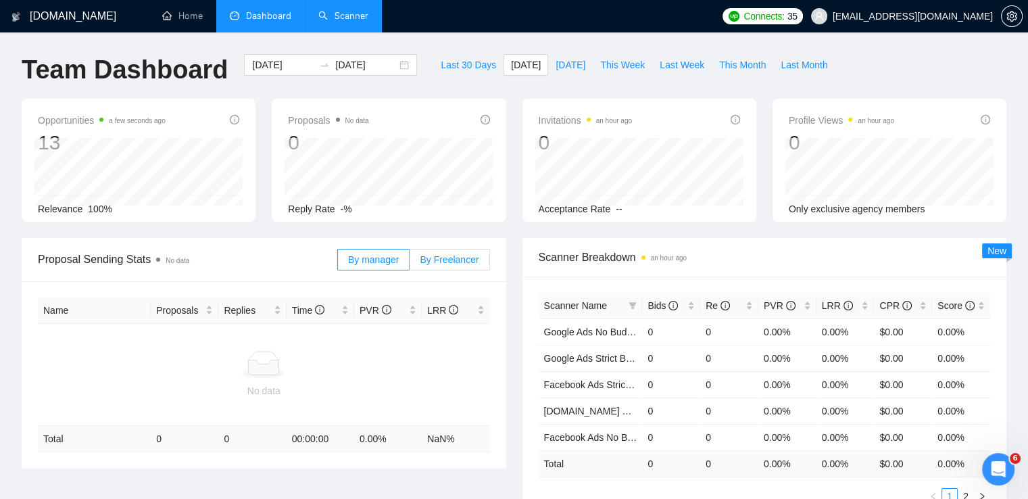
click at [459, 255] on span "By Freelancer" at bounding box center [449, 259] width 59 height 11
click at [409, 263] on input "By Freelancer" at bounding box center [409, 263] width 0 height 0
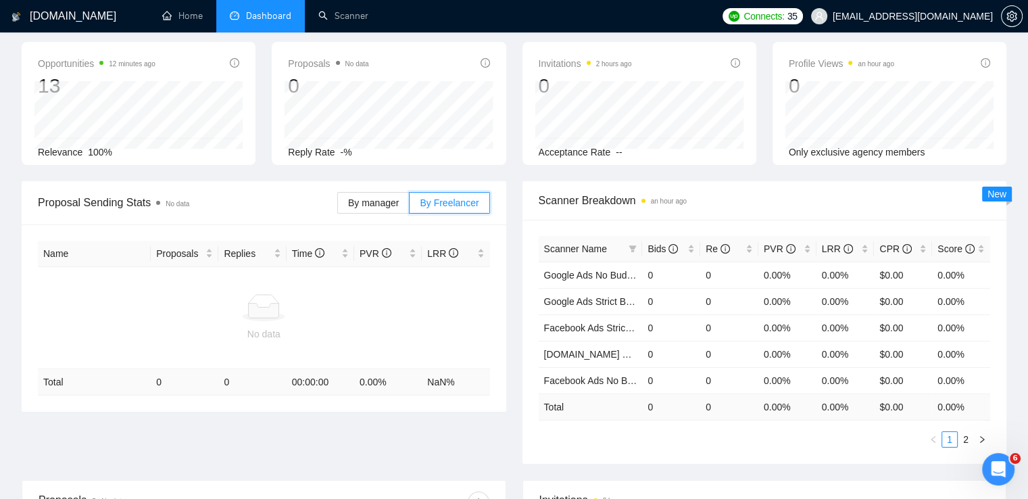
scroll to position [135, 0]
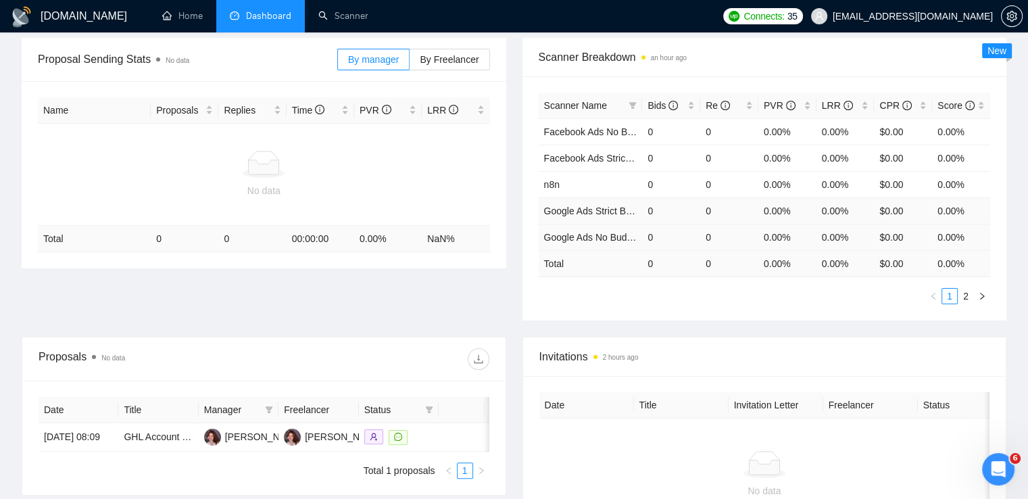
scroll to position [270, 0]
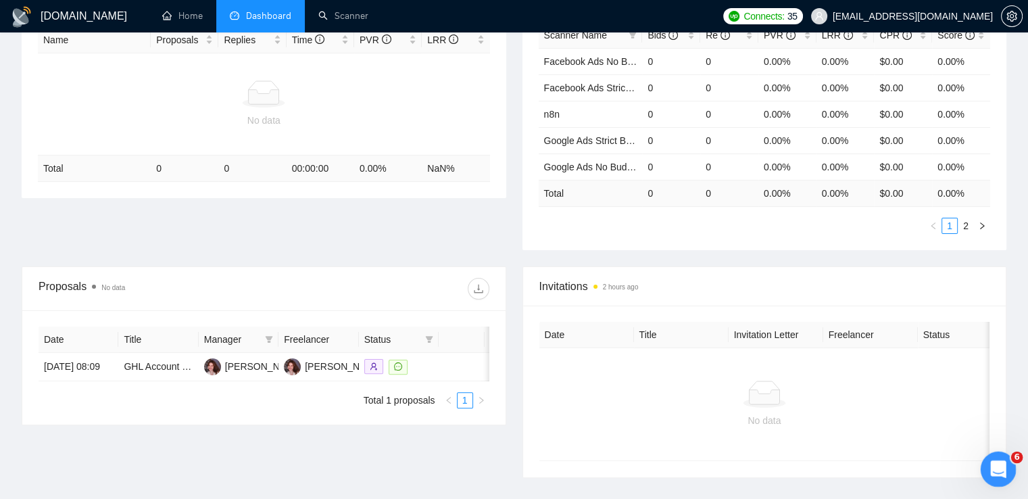
click at [996, 472] on icon "Открыть службу сообщений Intercom" at bounding box center [996, 467] width 22 height 22
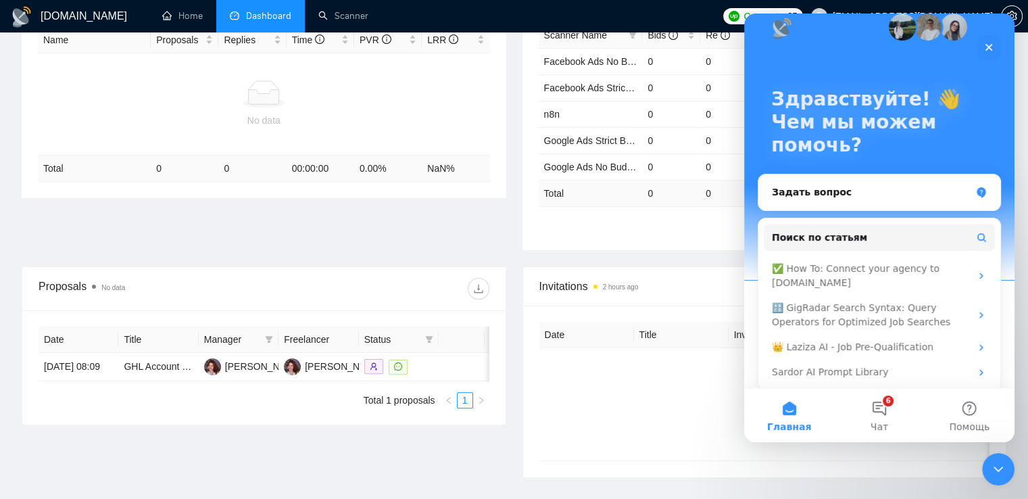
scroll to position [31, 0]
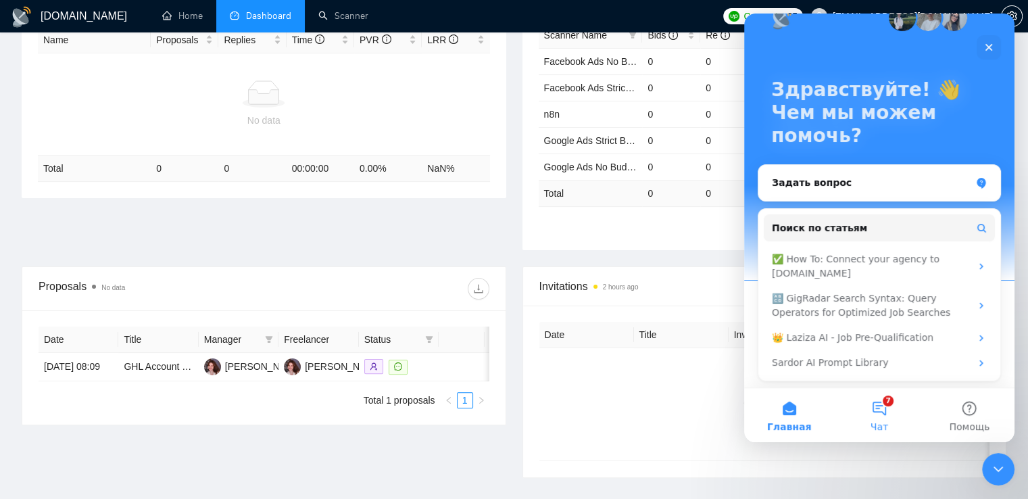
click at [876, 409] on button "7 Чат" at bounding box center [879, 415] width 90 height 54
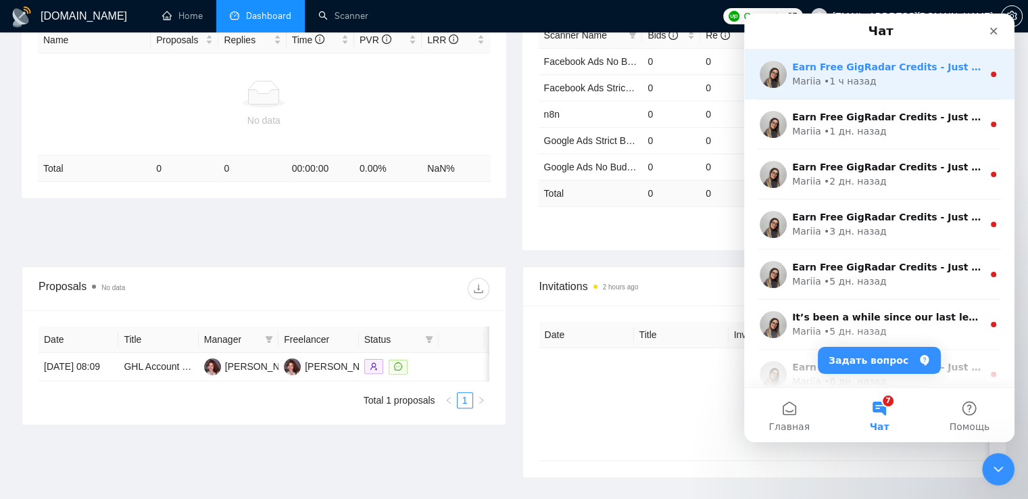
click at [855, 89] on div "Earn Free GigRadar Credits - Just by Sharing Your Story! 💬 Want more credits fo…" at bounding box center [879, 74] width 270 height 50
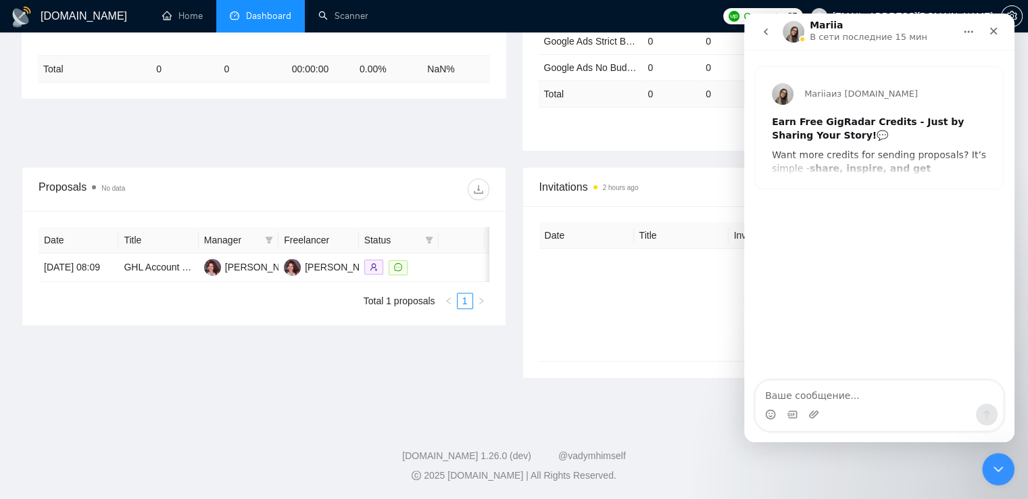
scroll to position [378, 0]
type textarea "please disable this notification about earning free credits"
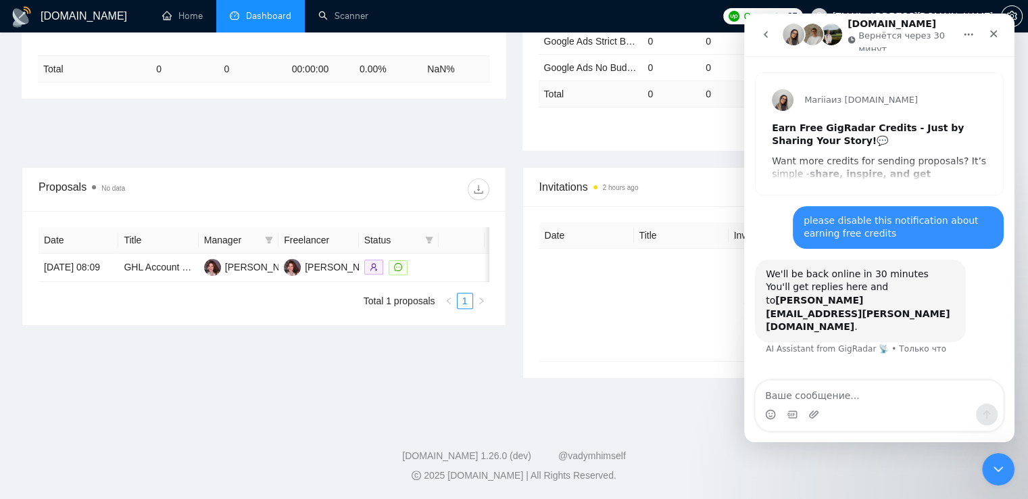
scroll to position [1, 0]
click at [766, 36] on icon "go back" at bounding box center [766, 34] width 4 height 7
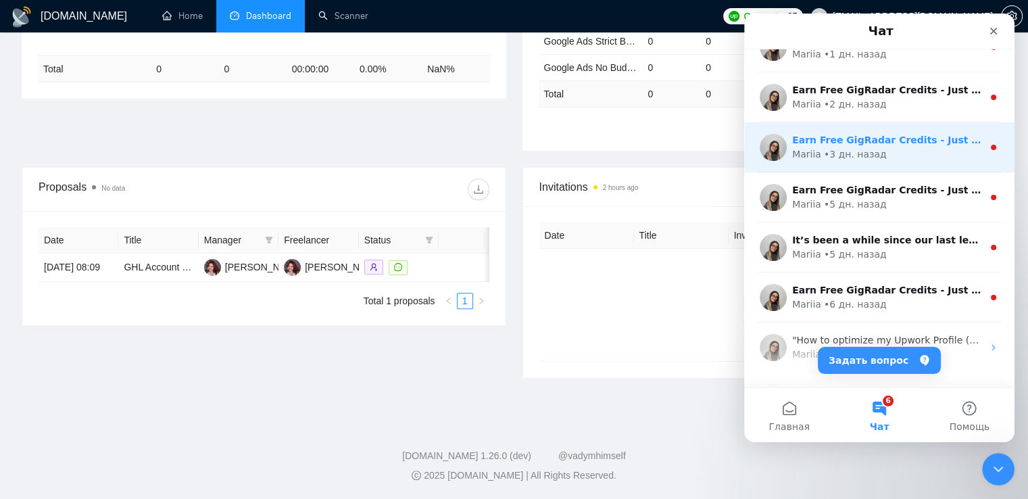
scroll to position [0, 0]
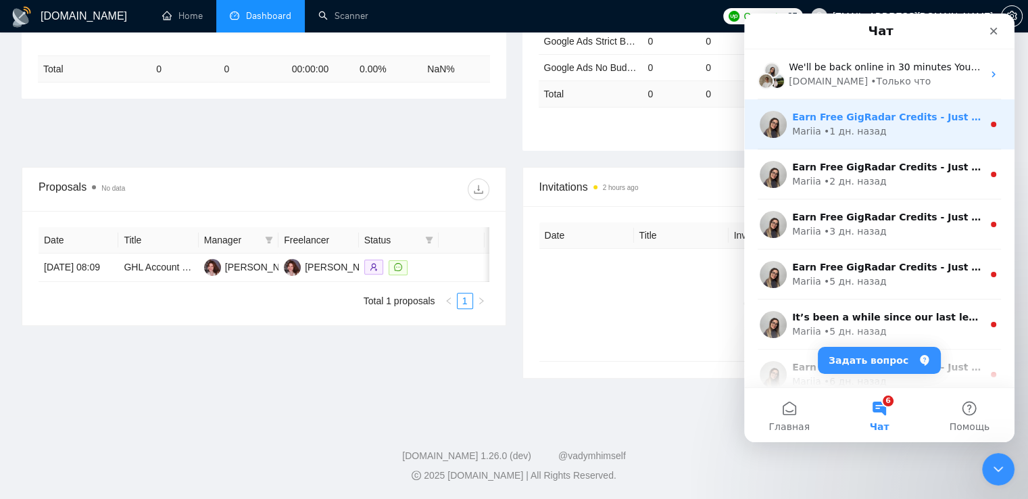
click at [907, 136] on div "Mariia • 1 дн. назад" at bounding box center [887, 131] width 191 height 14
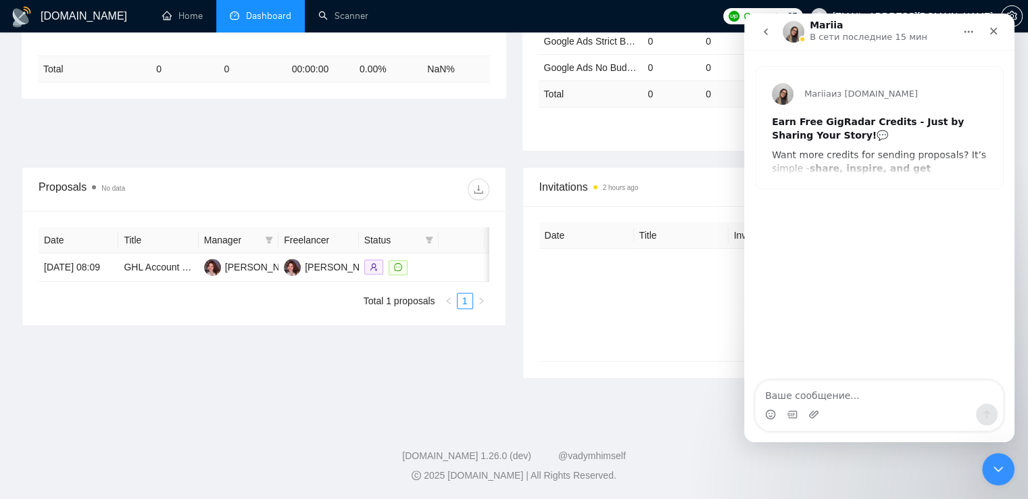
click at [774, 33] on button "go back" at bounding box center [766, 32] width 26 height 26
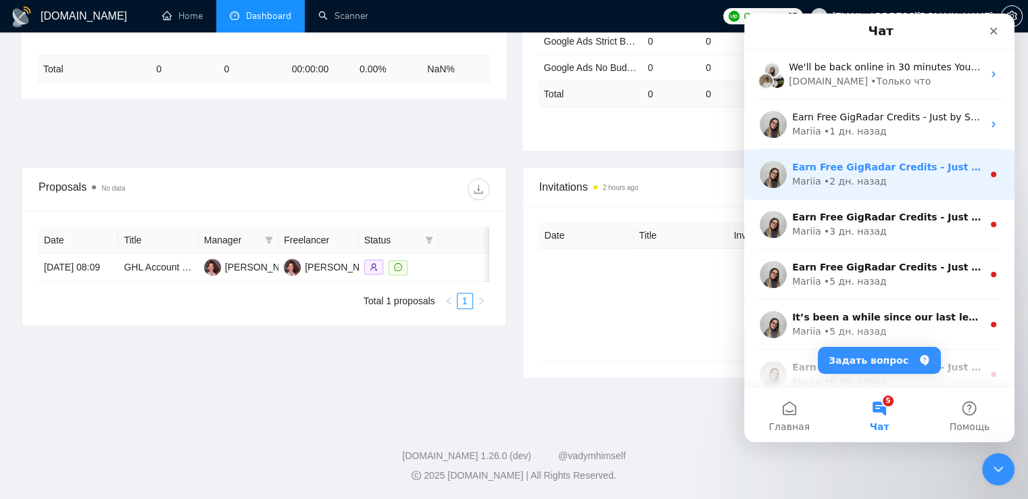
click at [859, 178] on div "• 2 дн. назад" at bounding box center [855, 181] width 63 height 14
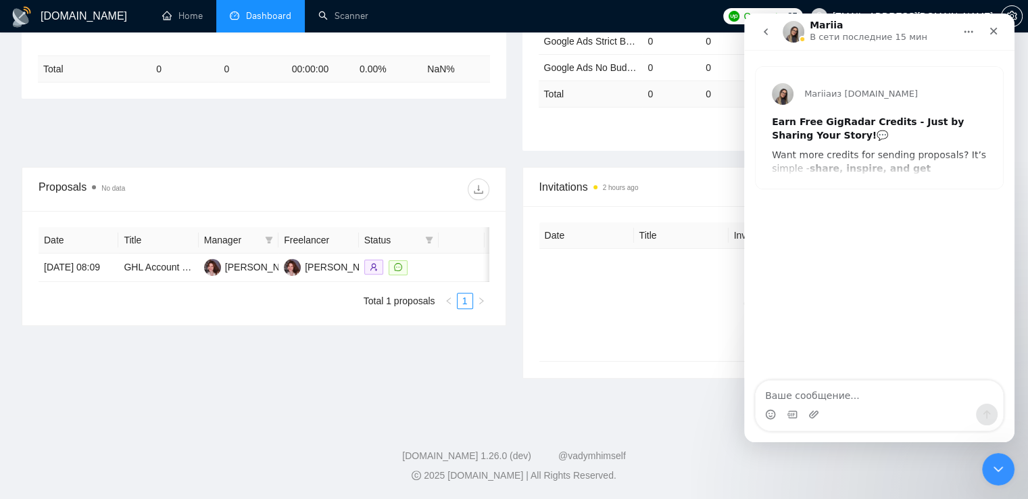
click at [771, 34] on button "go back" at bounding box center [766, 32] width 26 height 26
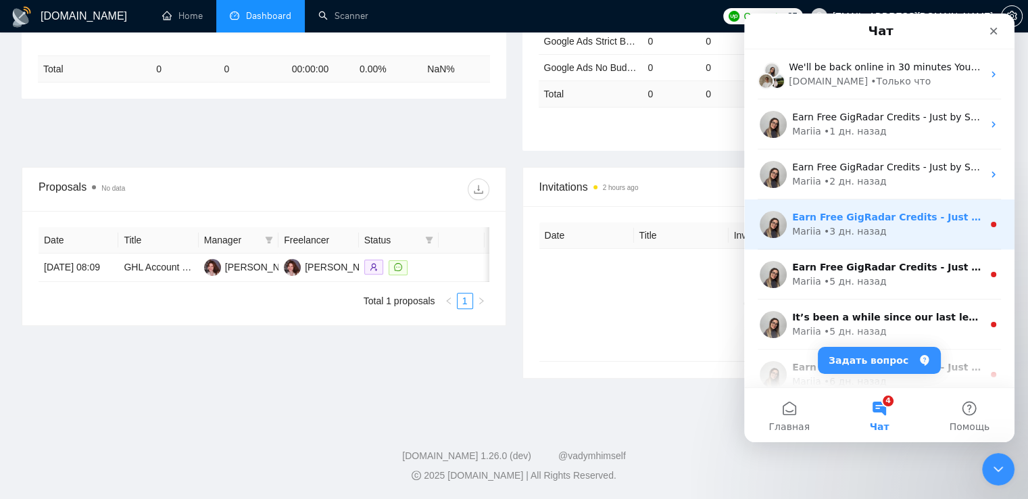
click at [846, 224] on div "• 3 дн. назад" at bounding box center [855, 231] width 63 height 14
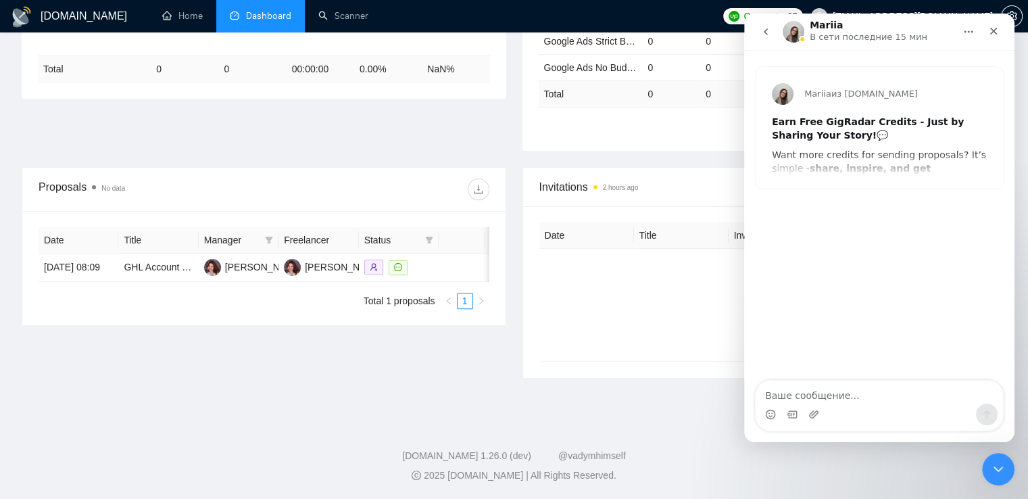
click at [771, 38] on button "go back" at bounding box center [766, 32] width 26 height 26
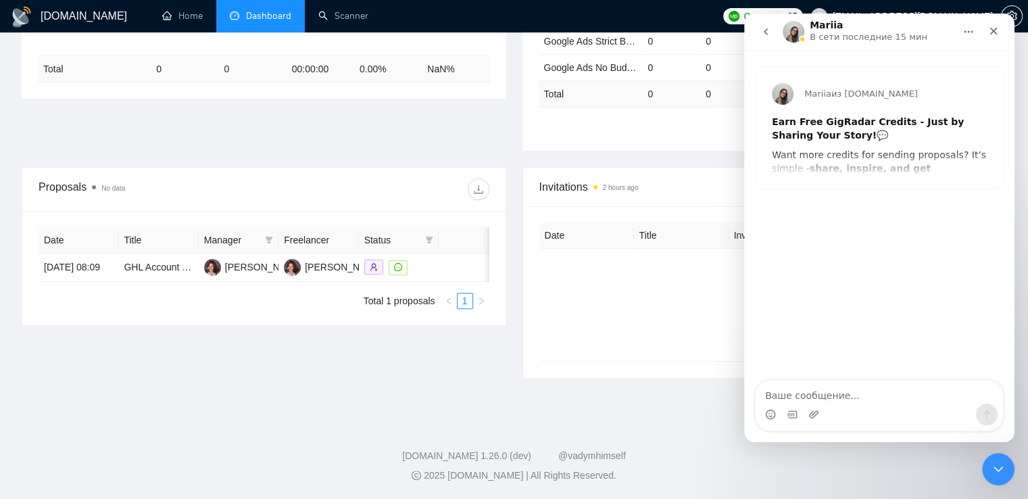
click at [760, 30] on icon "go back" at bounding box center [765, 31] width 11 height 11
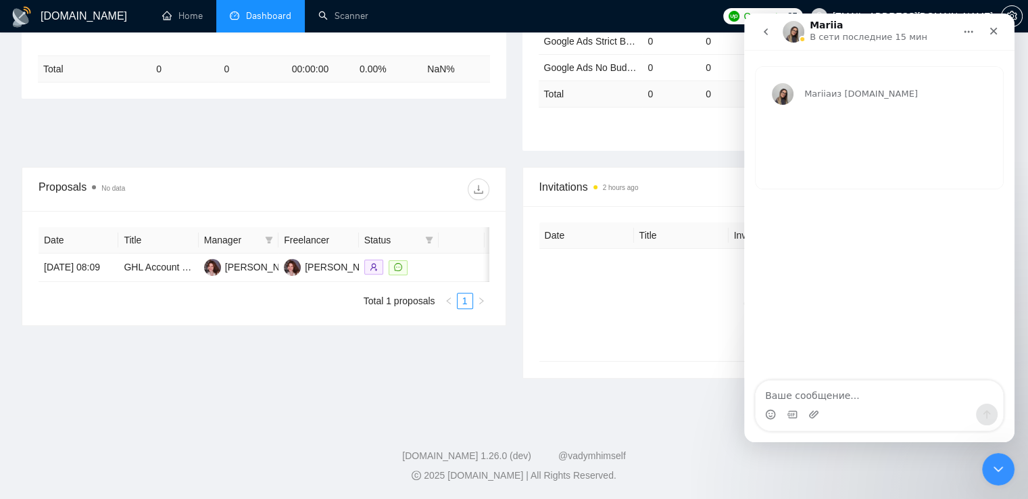
click at [768, 32] on icon "go back" at bounding box center [765, 31] width 11 height 11
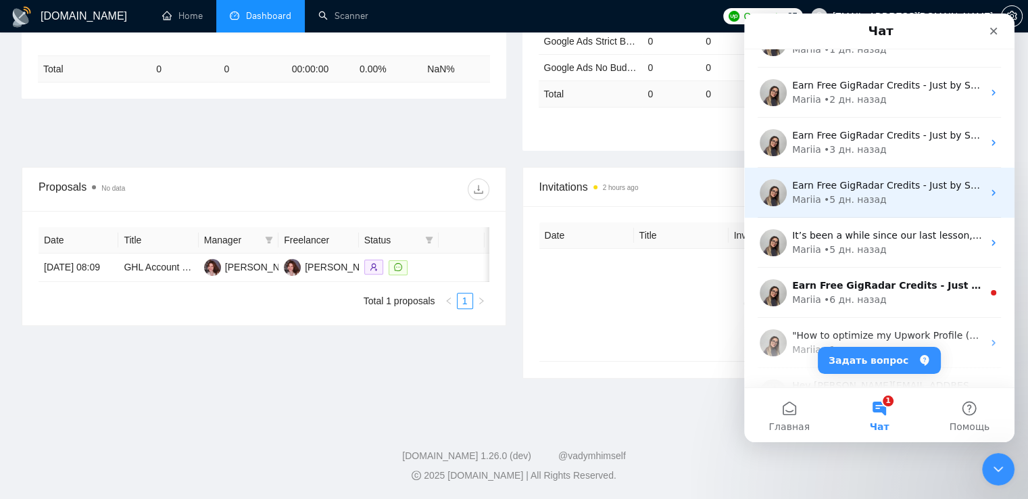
scroll to position [203, 0]
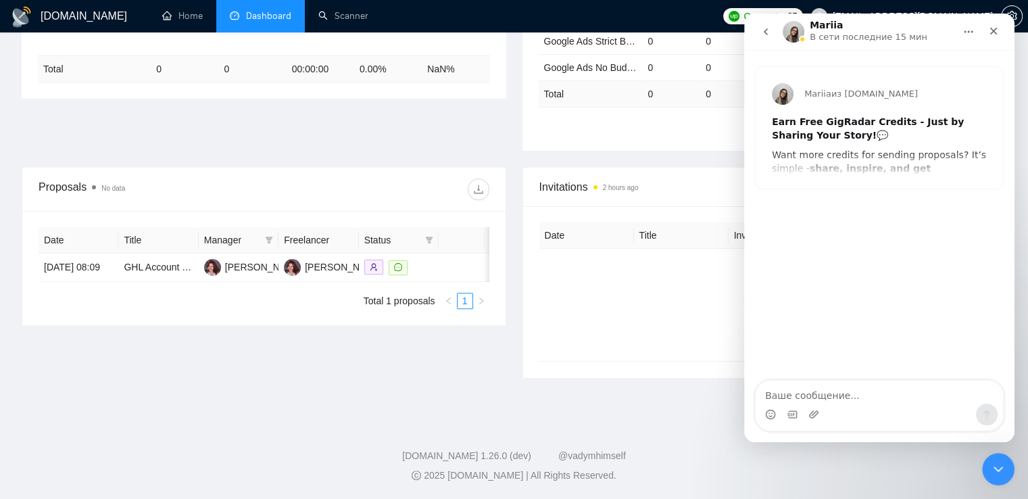
click at [771, 33] on button "go back" at bounding box center [766, 32] width 26 height 26
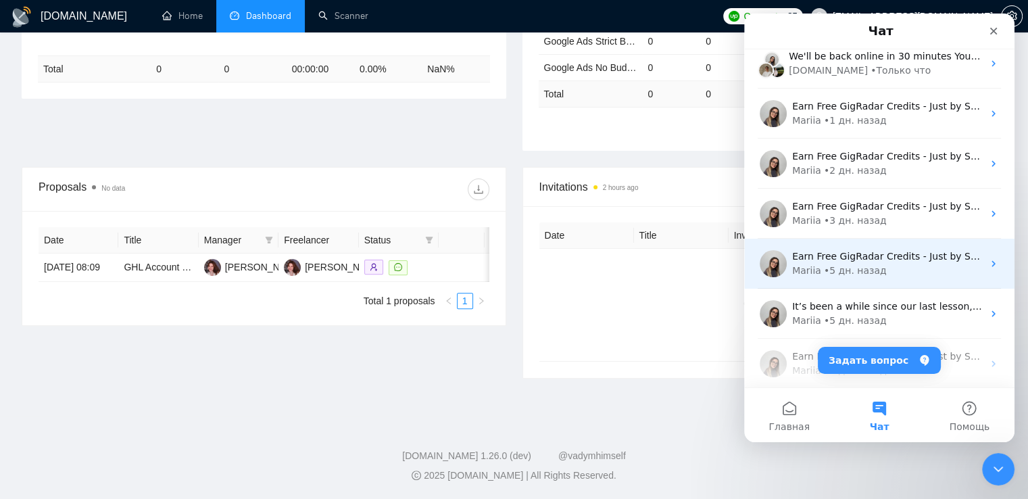
scroll to position [0, 0]
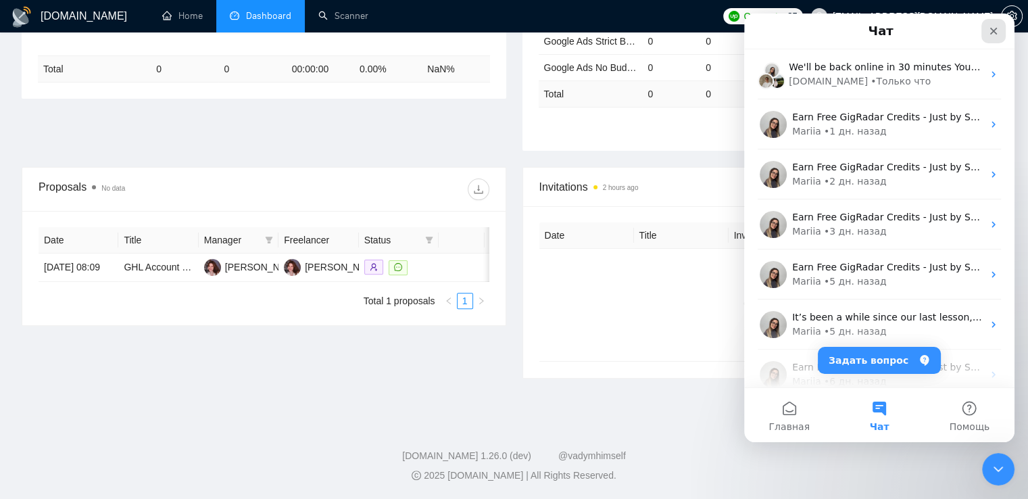
click at [991, 31] on icon "Закрыть" at bounding box center [993, 31] width 11 height 11
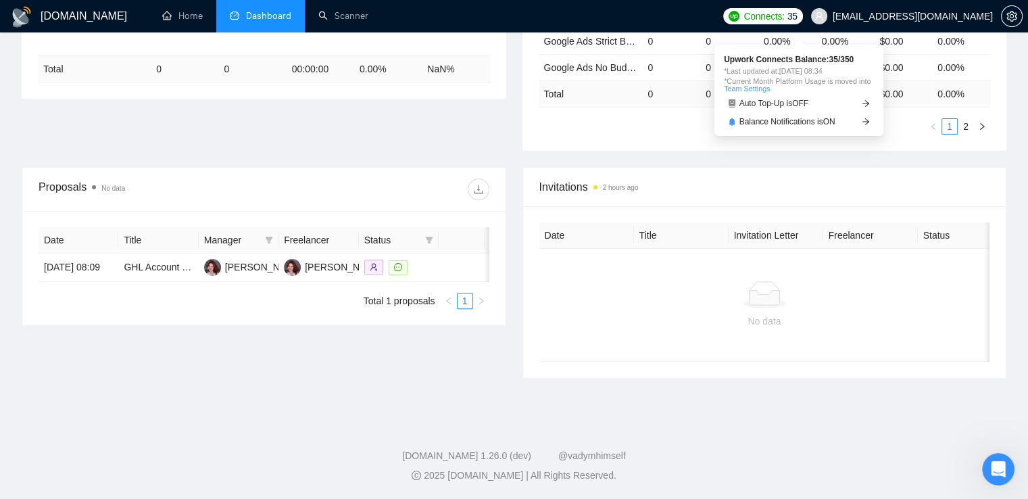
click at [797, 15] on span "35" at bounding box center [792, 16] width 10 height 15
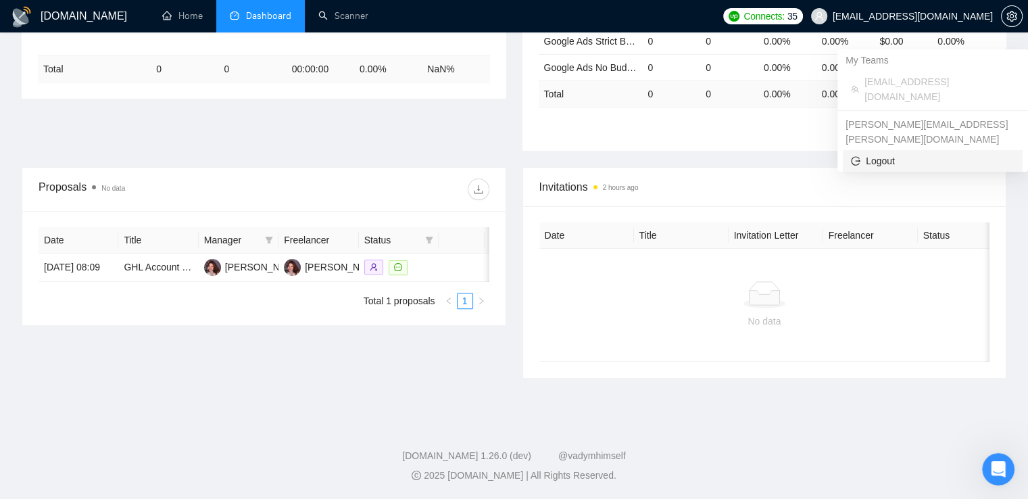
click at [922, 153] on span "Logout" at bounding box center [933, 160] width 164 height 15
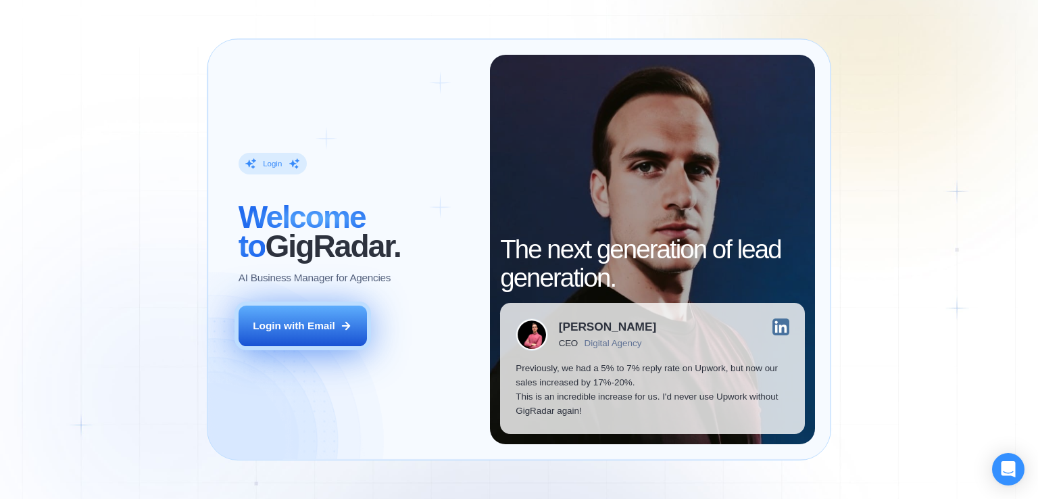
click at [290, 328] on div "Login with Email" at bounding box center [294, 325] width 82 height 14
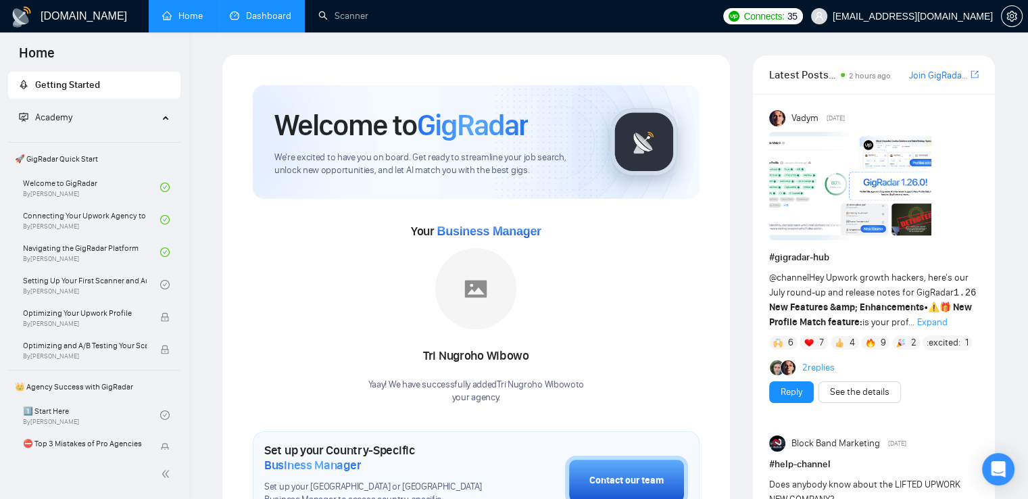
click at [250, 12] on link "Dashboard" at bounding box center [260, 15] width 61 height 11
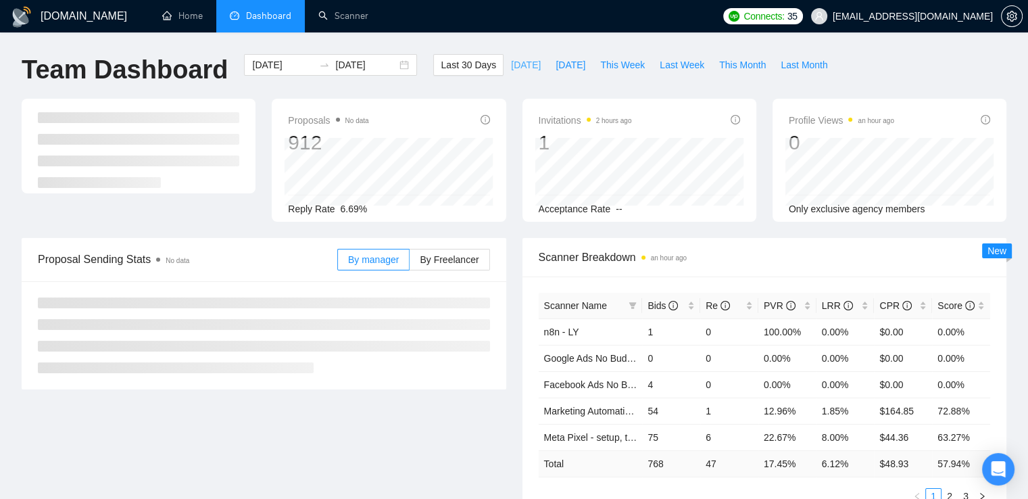
click at [511, 72] on span "[DATE]" at bounding box center [526, 64] width 30 height 15
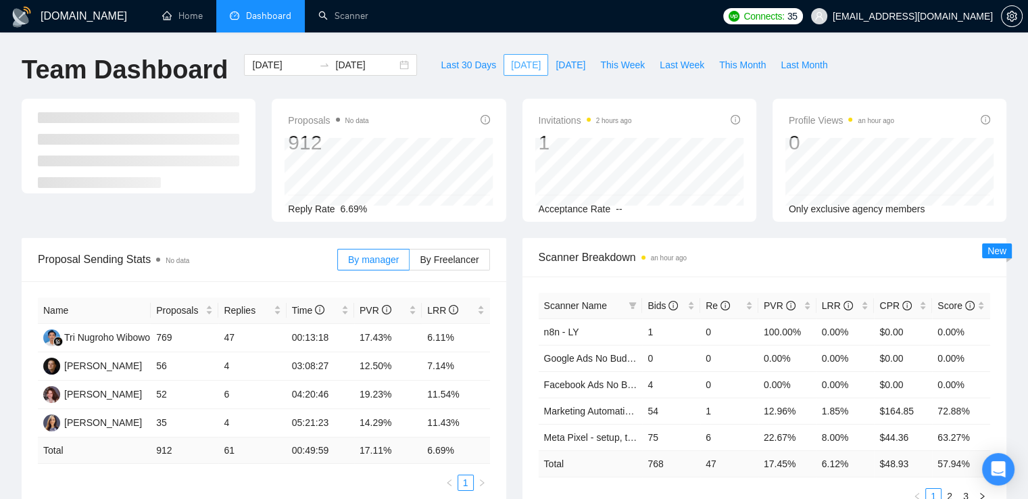
type input "[DATE]"
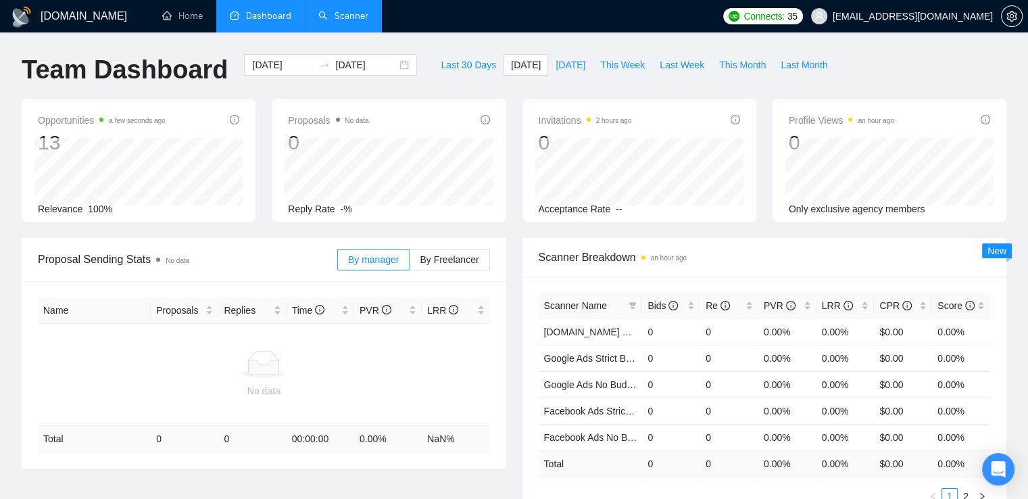
click at [337, 20] on link "Scanner" at bounding box center [343, 15] width 50 height 11
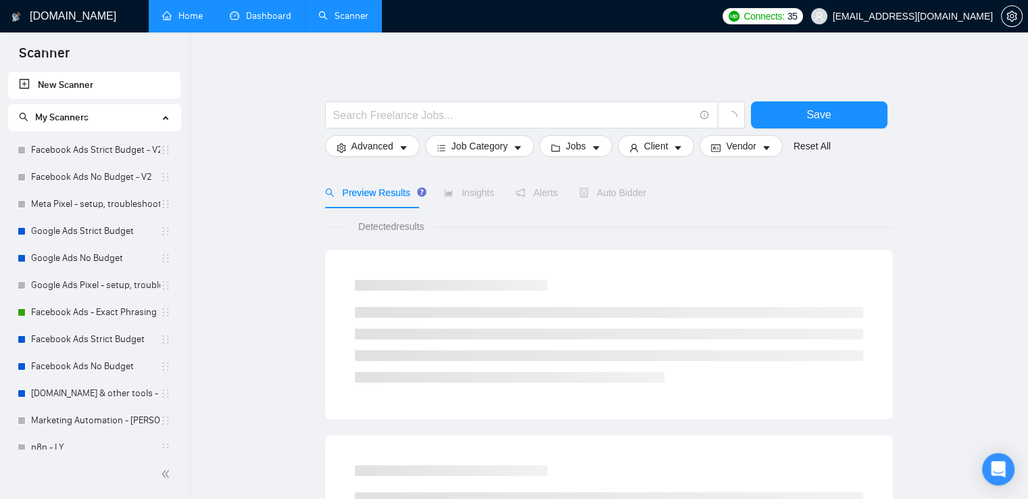
click at [162, 14] on link "Home" at bounding box center [182, 15] width 41 height 11
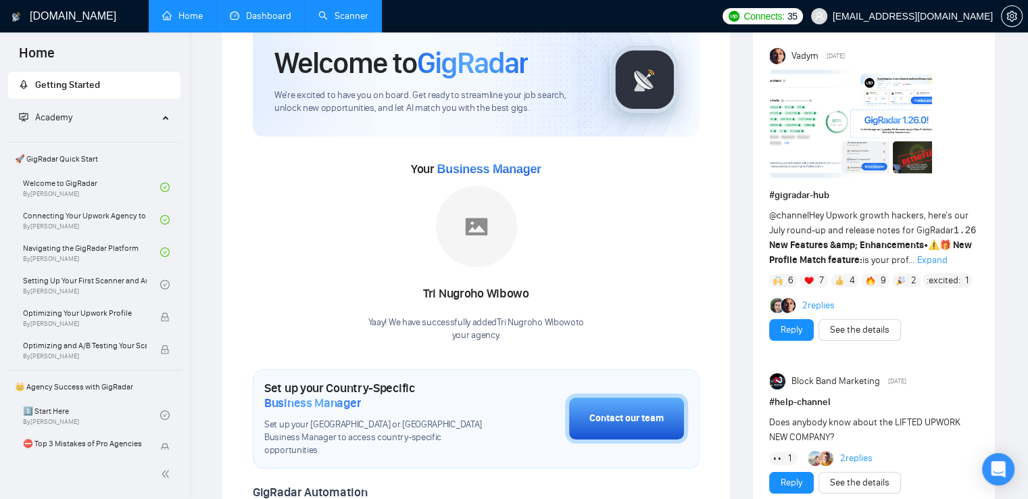
scroll to position [135, 0]
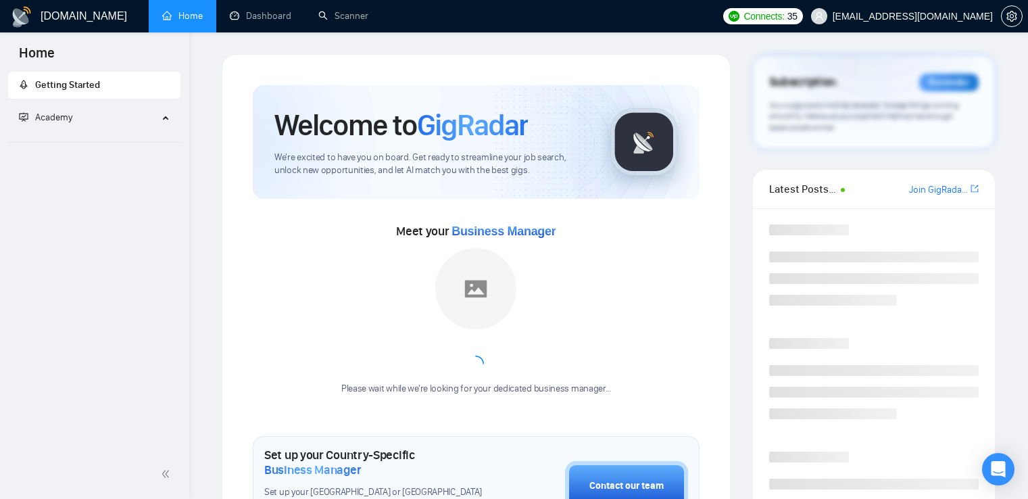
scroll to position [135, 0]
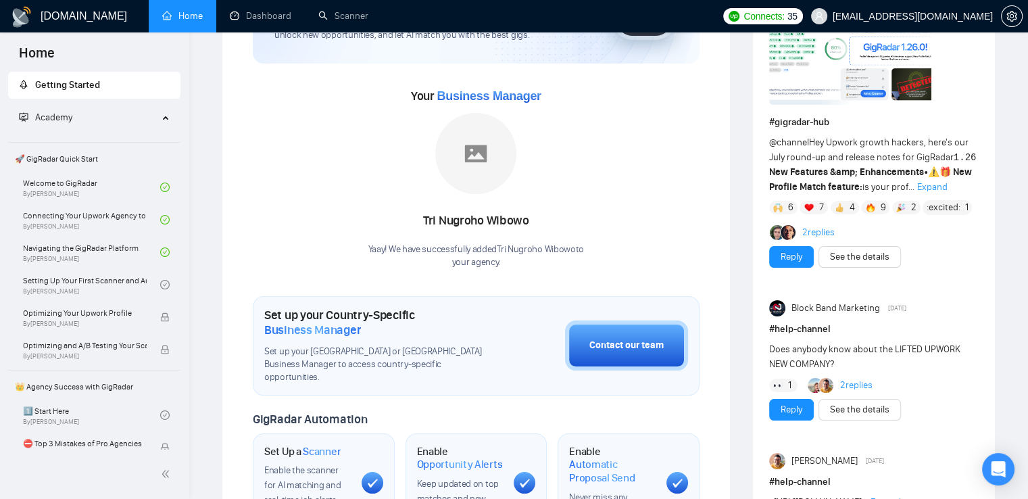
click at [861, 381] on link "2 replies" at bounding box center [855, 385] width 32 height 14
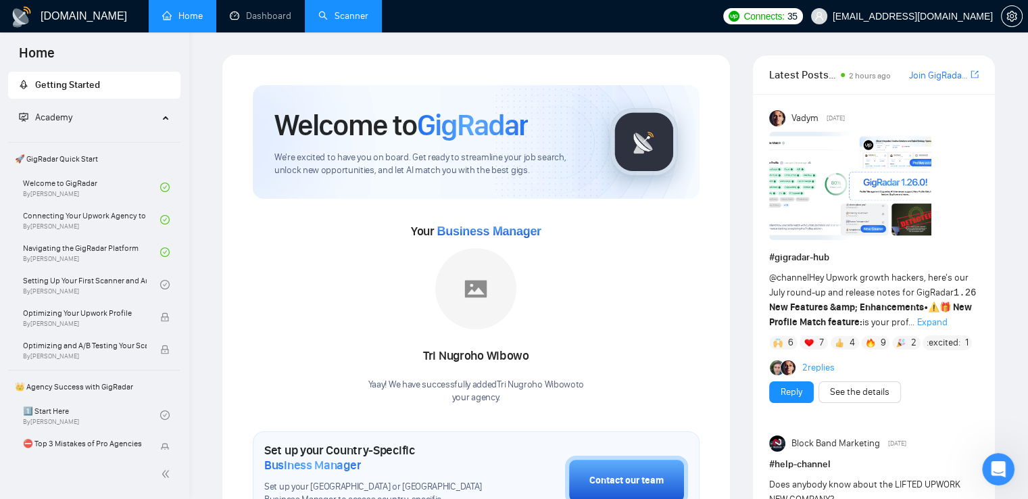
click at [331, 14] on link "Scanner" at bounding box center [343, 15] width 50 height 11
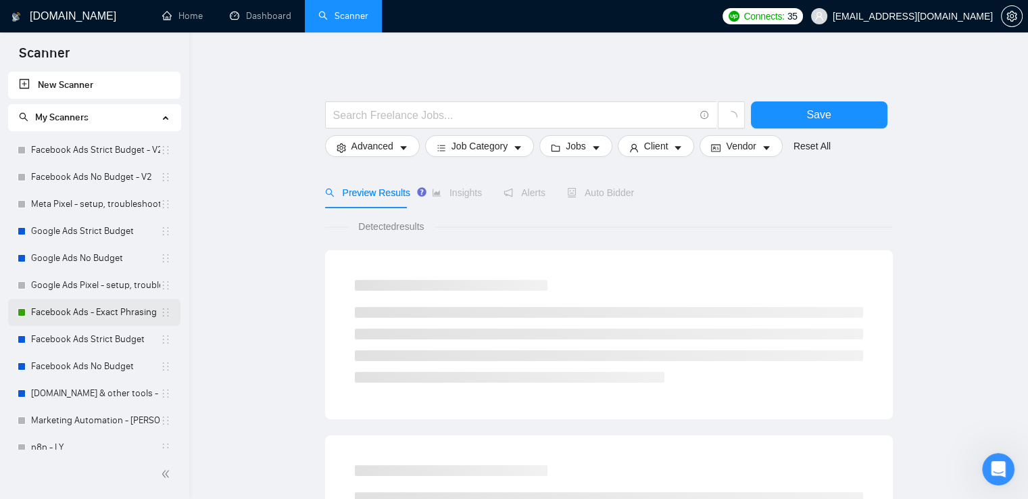
click at [83, 310] on link "Facebook Ads - Exact Phrasing" at bounding box center [95, 312] width 129 height 27
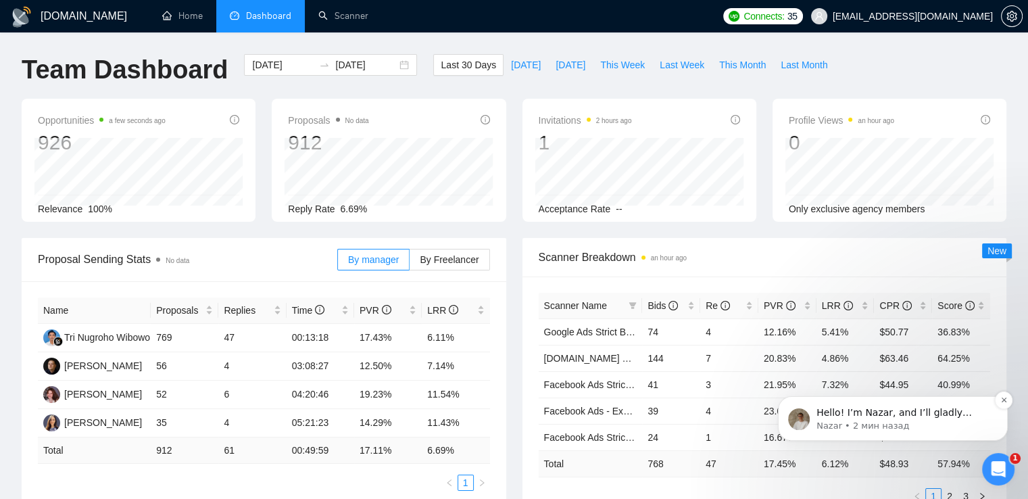
click at [902, 413] on p "Hello! I’m Nazar, and I’ll gladly support you with your request 😊 Please allow …" at bounding box center [903, 413] width 174 height 14
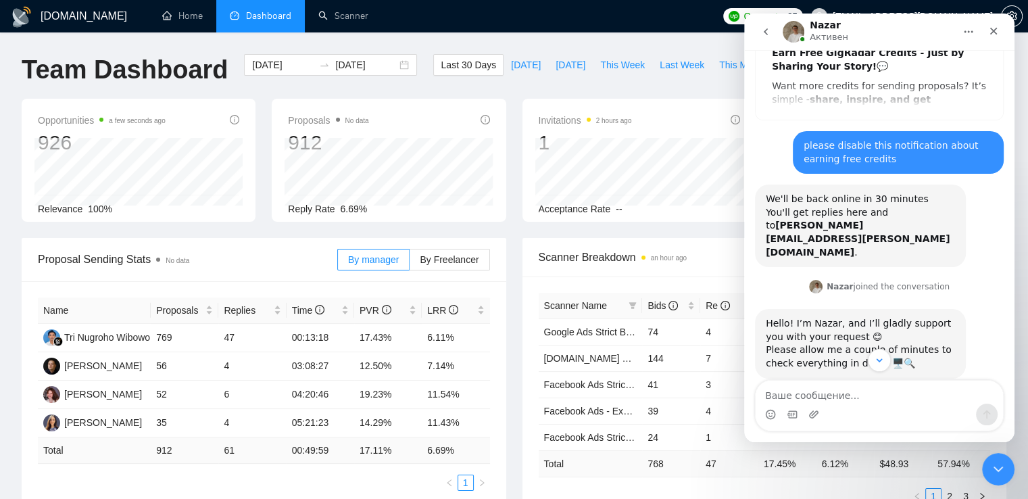
scroll to position [68, 0]
click at [968, 32] on icon "Главная" at bounding box center [968, 32] width 9 height 2
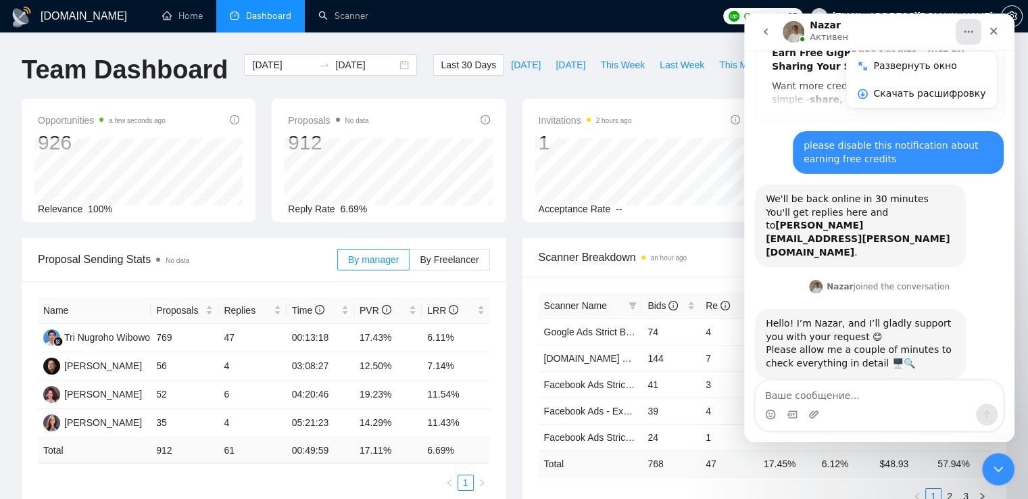
click at [968, 32] on icon "Главная" at bounding box center [968, 32] width 9 height 2
click at [989, 30] on icon "Закрыть" at bounding box center [993, 31] width 11 height 11
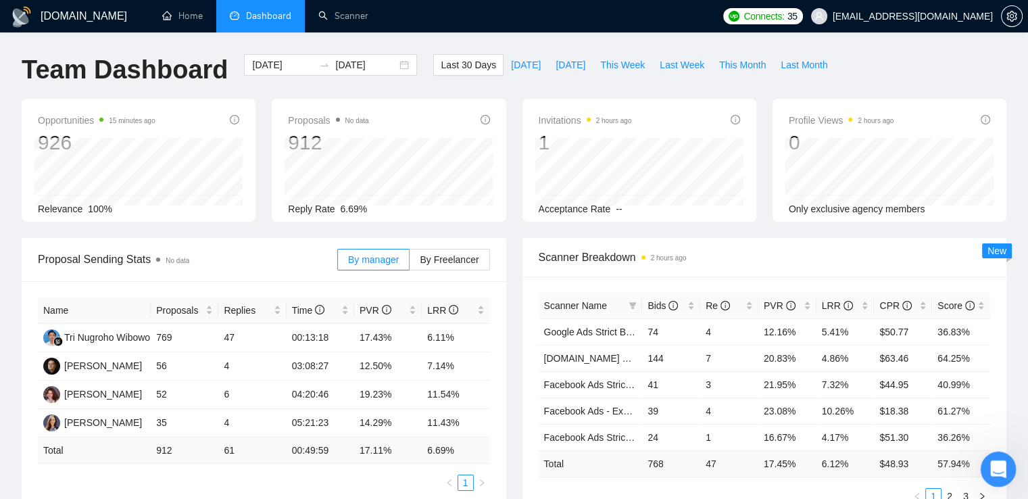
click at [994, 462] on icon "Открыть службу сообщений Intercom" at bounding box center [996, 467] width 22 height 22
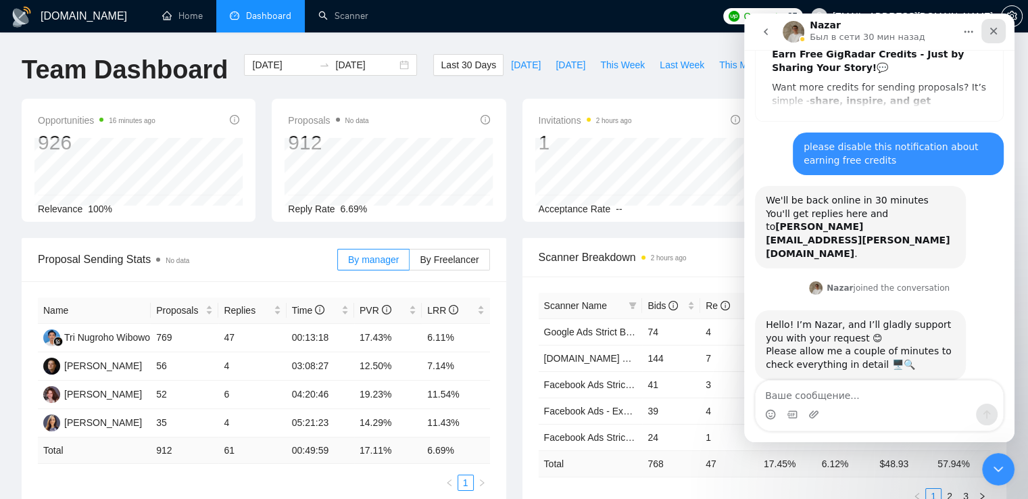
click at [991, 28] on icon "Закрыть" at bounding box center [993, 31] width 7 height 7
